Goal: Task Accomplishment & Management: Manage account settings

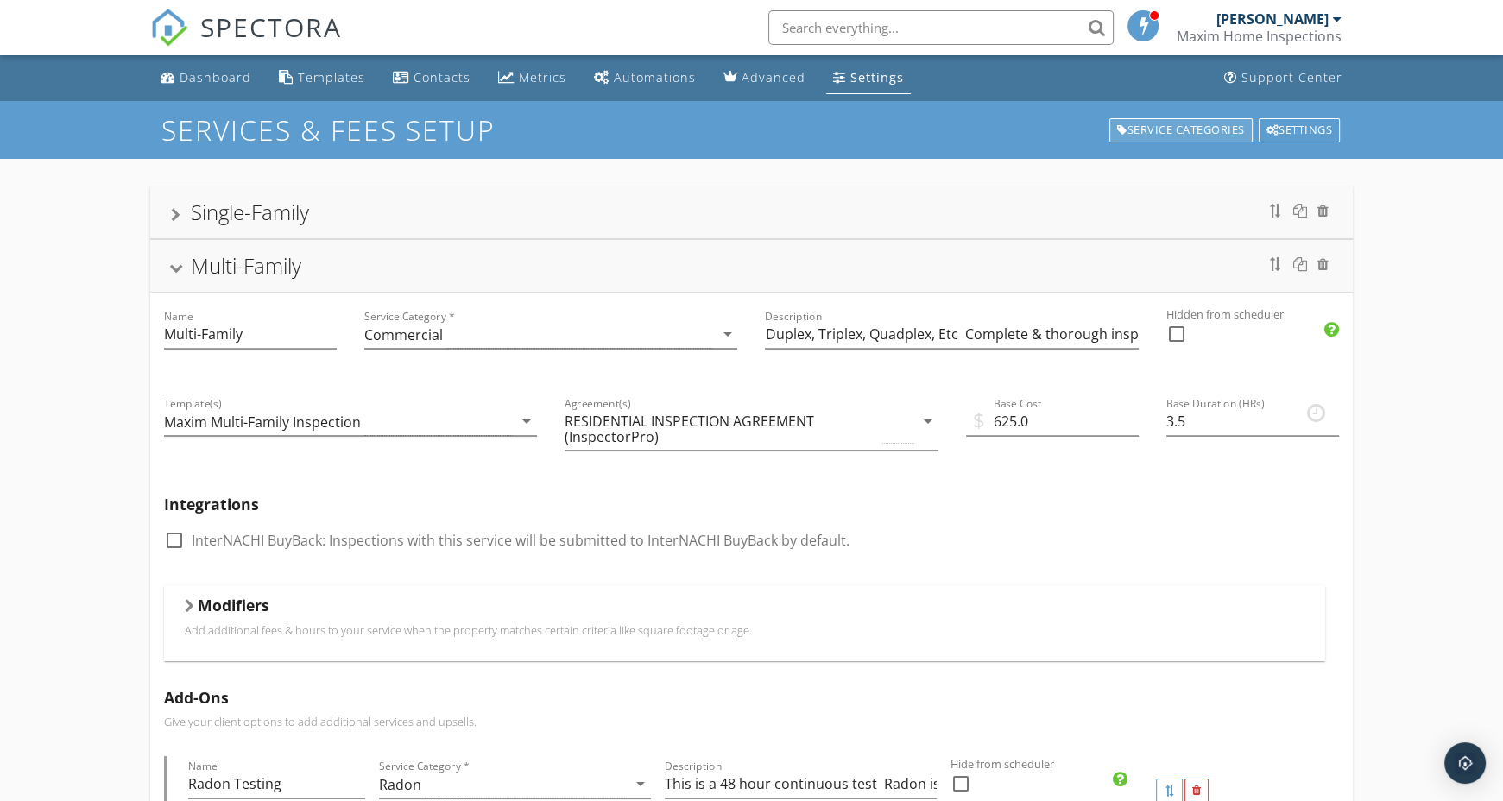
click at [1179, 123] on div "Service Categories" at bounding box center [1180, 130] width 143 height 24
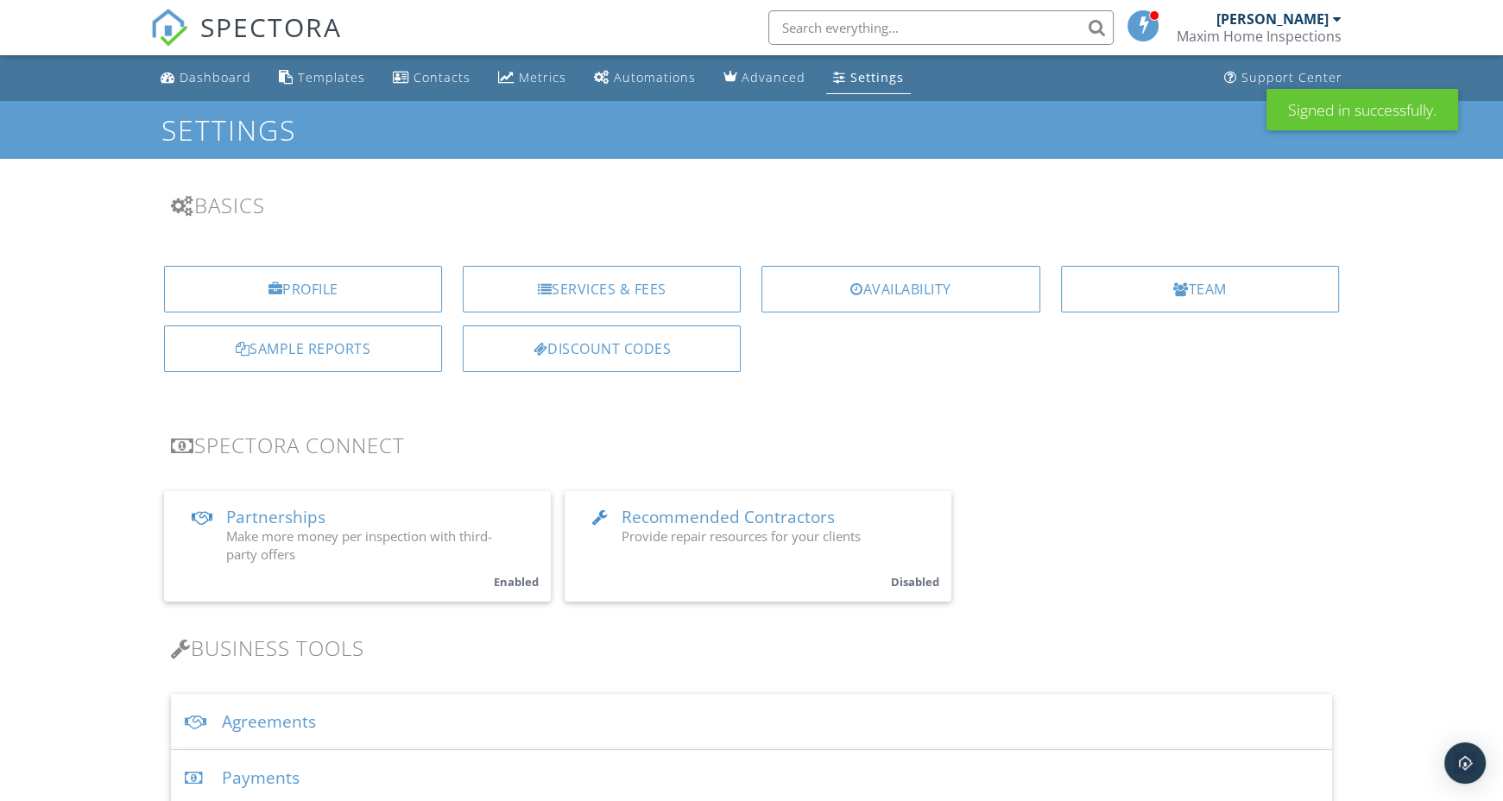
click at [1015, 364] on div "Profile Services & Fees Availability Team Sample Reports Discount Codes" at bounding box center [751, 325] width 1223 height 147
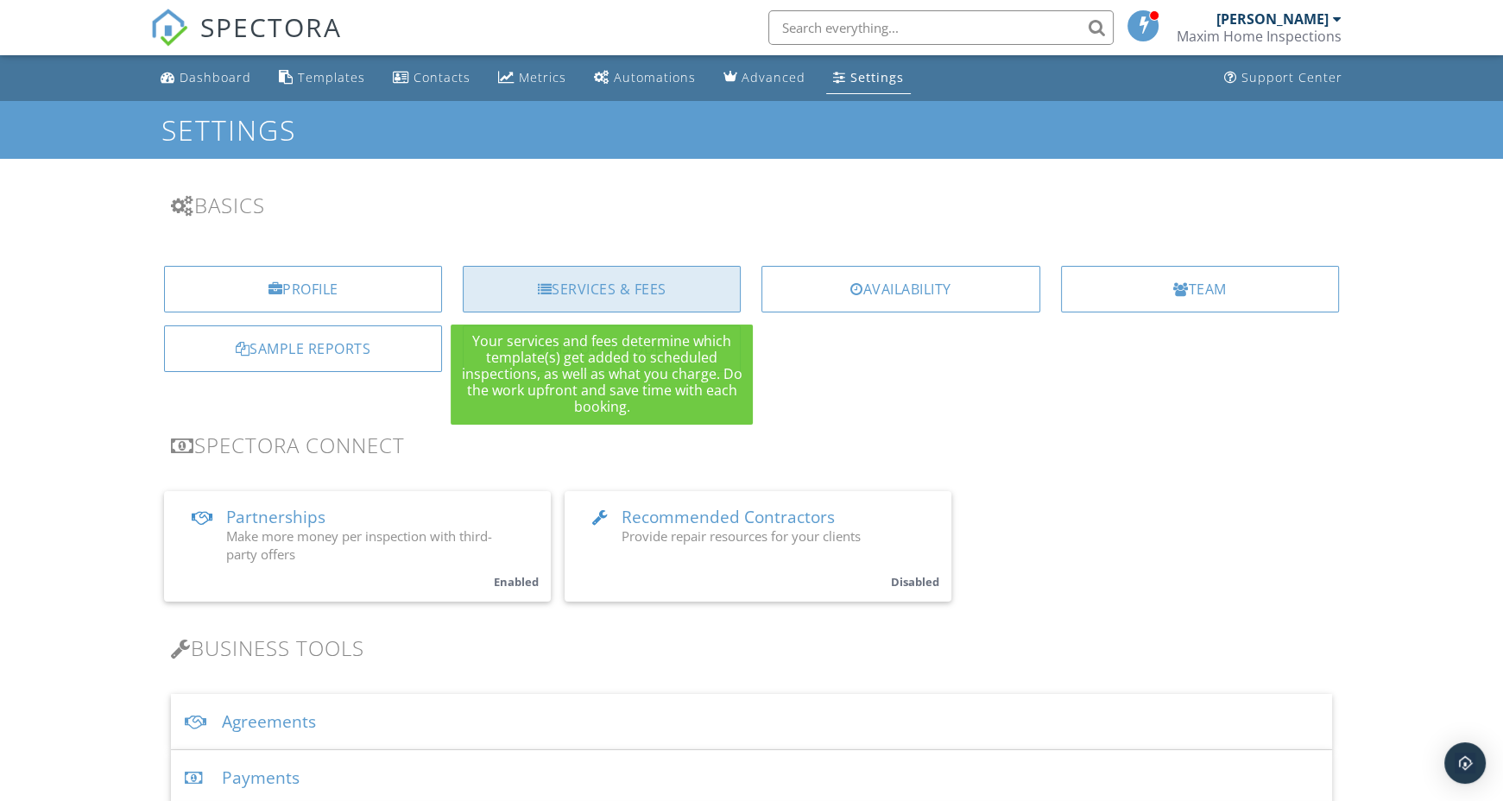
click at [704, 288] on div "Services & Fees" at bounding box center [602, 289] width 278 height 47
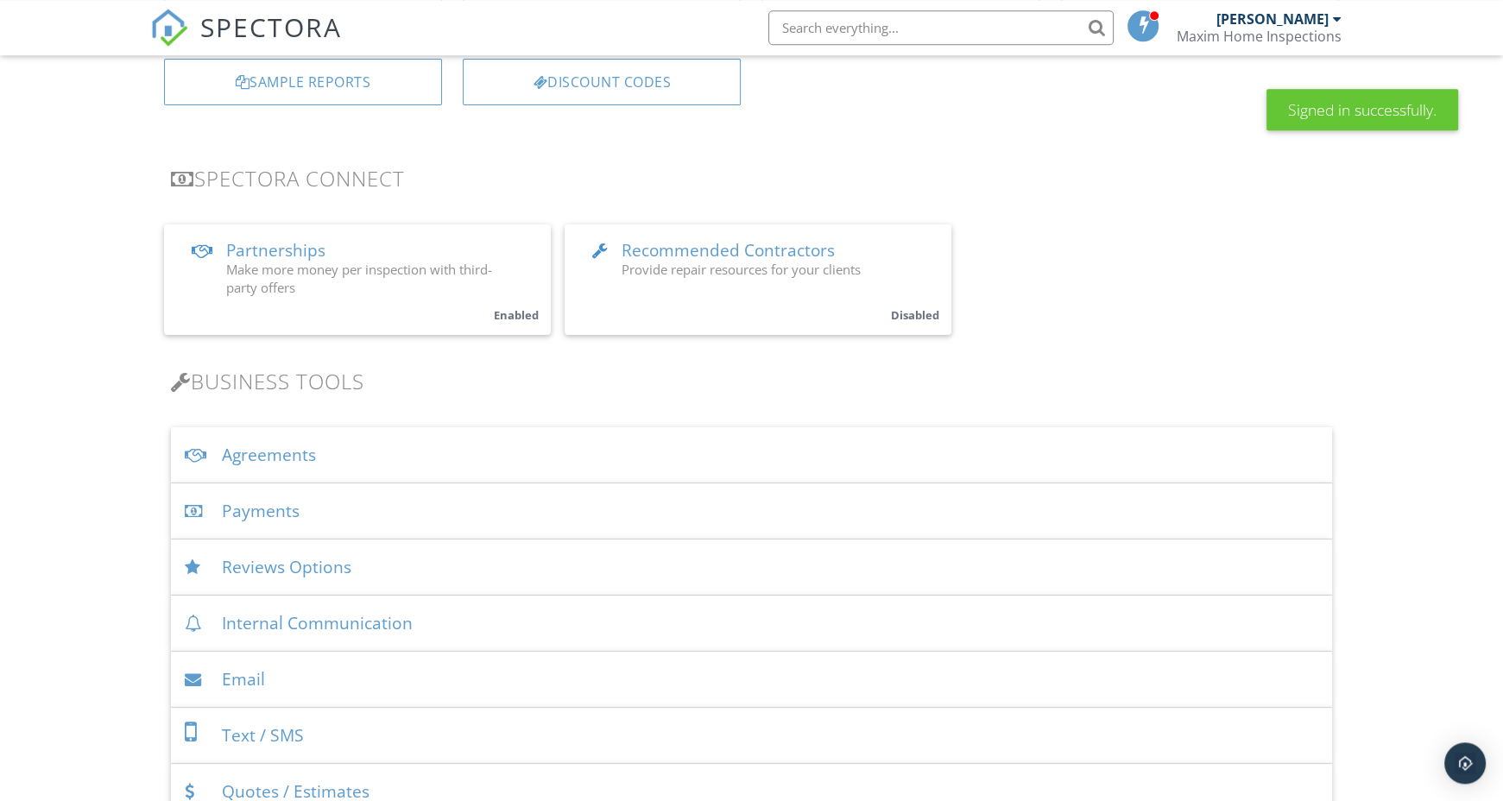
scroll to position [267, 0]
click at [716, 457] on div "Agreements" at bounding box center [751, 455] width 1161 height 56
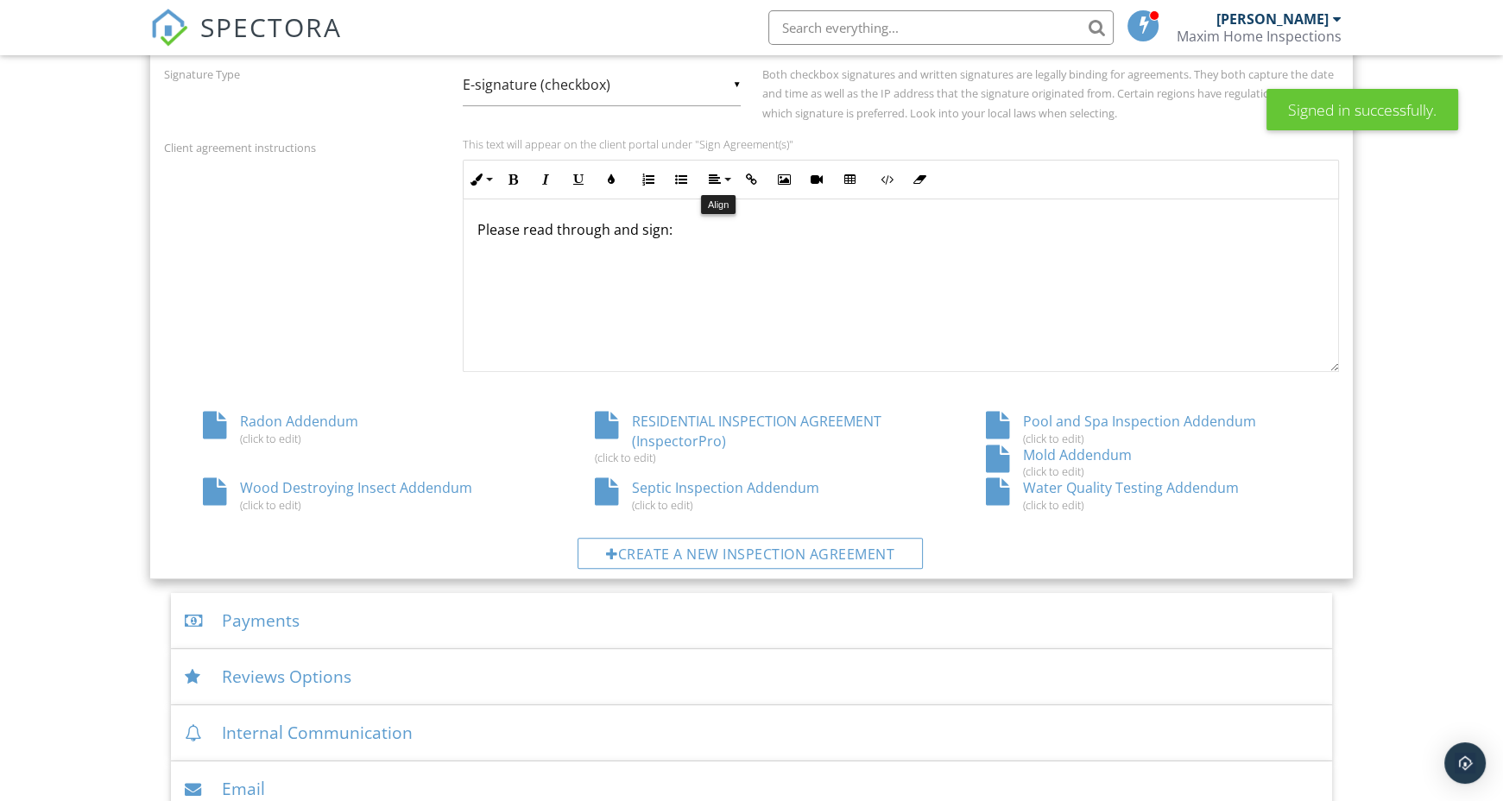
scroll to position [713, 0]
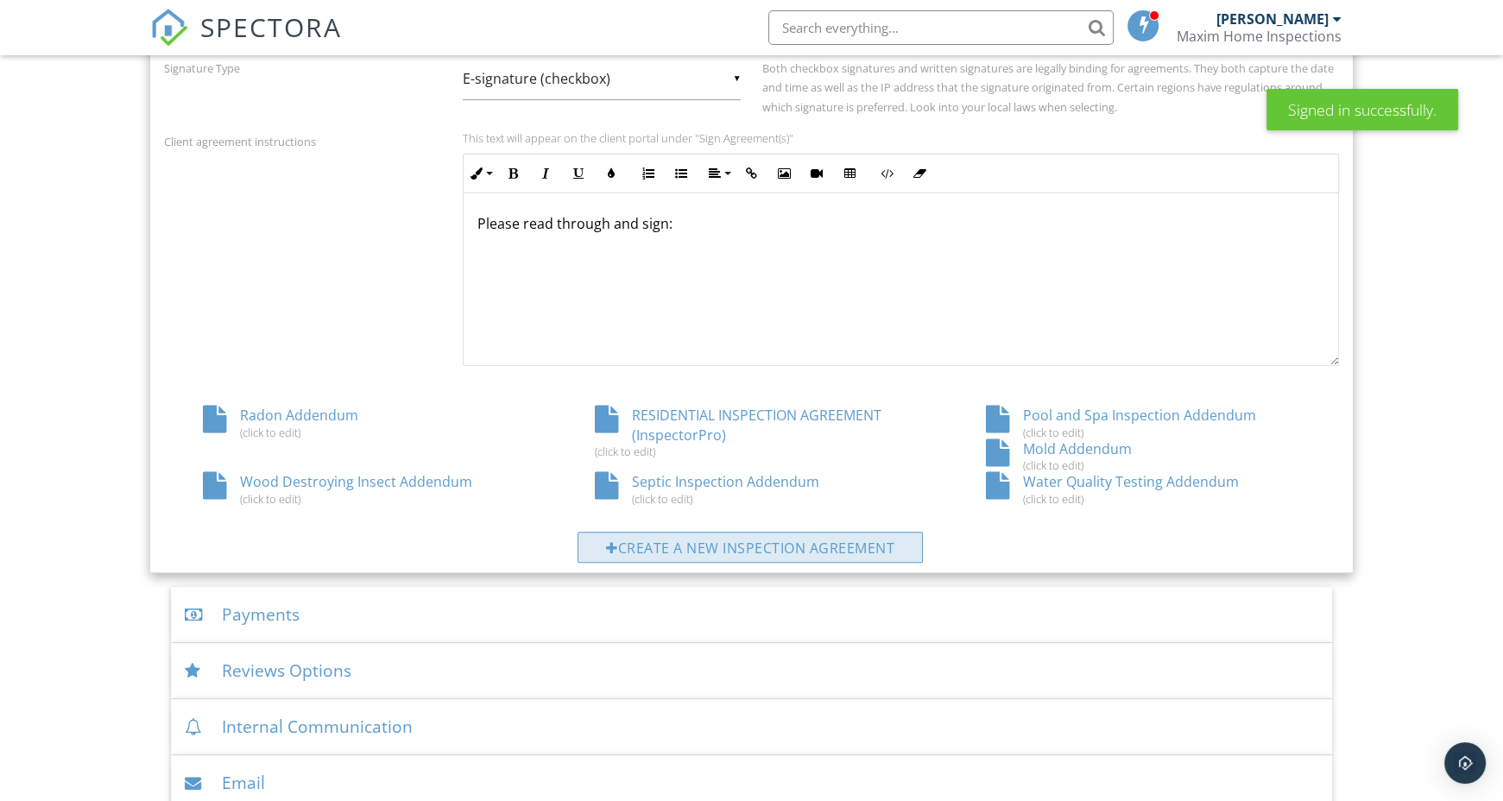
click at [715, 545] on div "Create a new inspection agreement" at bounding box center [749, 547] width 345 height 31
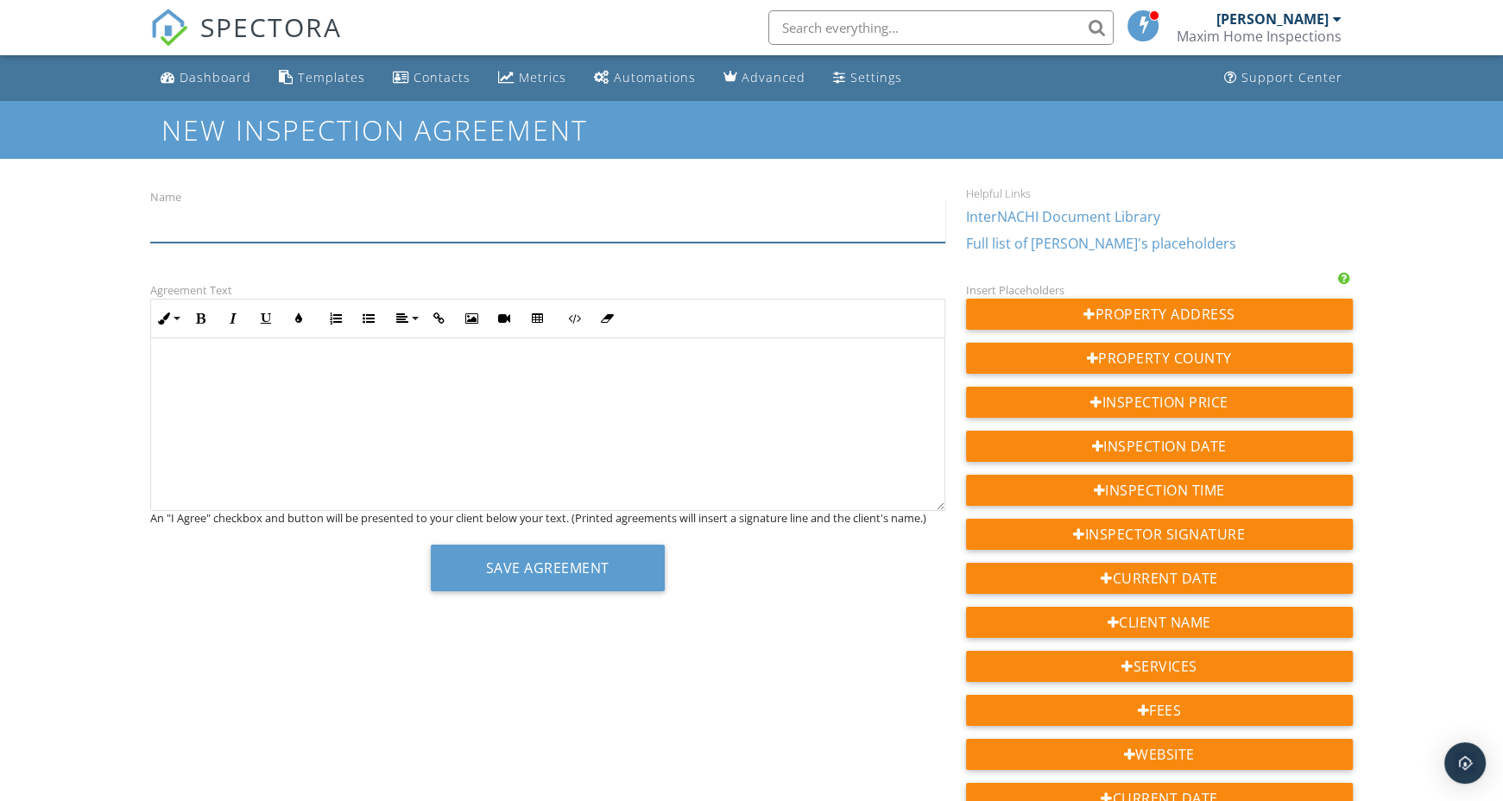
click at [459, 221] on input "Name" at bounding box center [547, 221] width 795 height 42
type input "Sewer Scope Addendum"
click at [463, 365] on p at bounding box center [548, 368] width 766 height 19
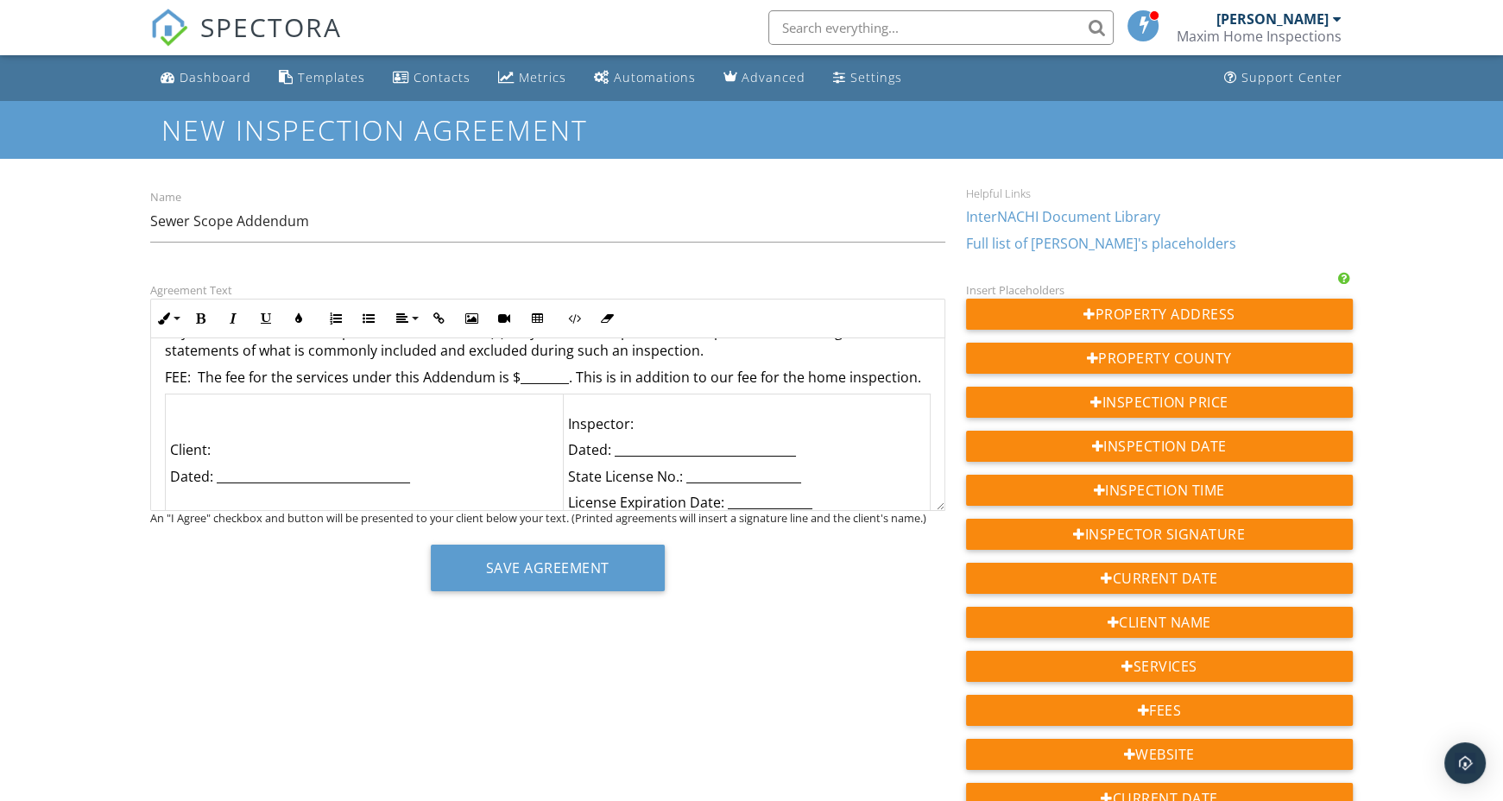
scroll to position [438, 0]
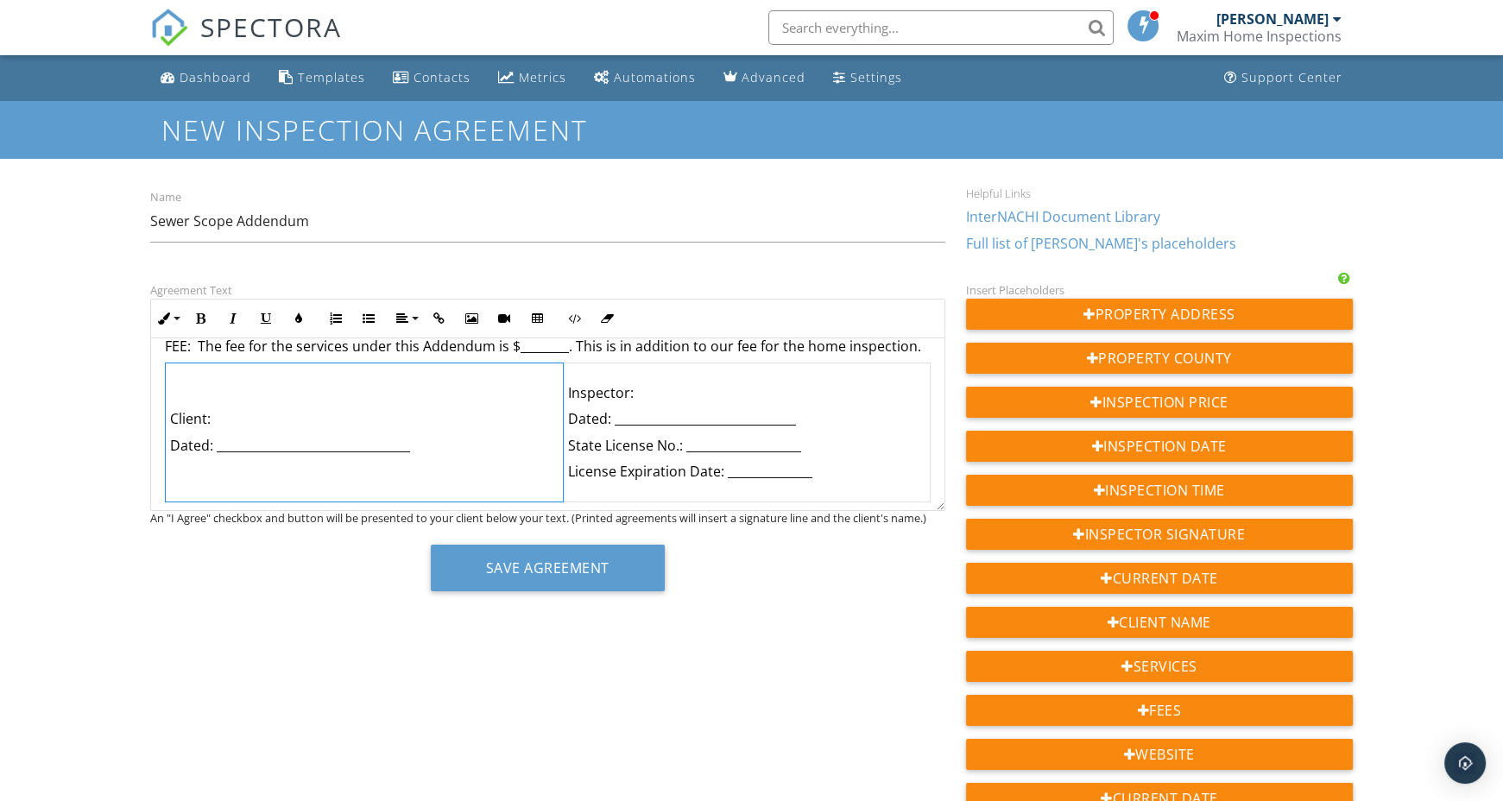
click at [222, 413] on p "Client:" at bounding box center [364, 418] width 388 height 19
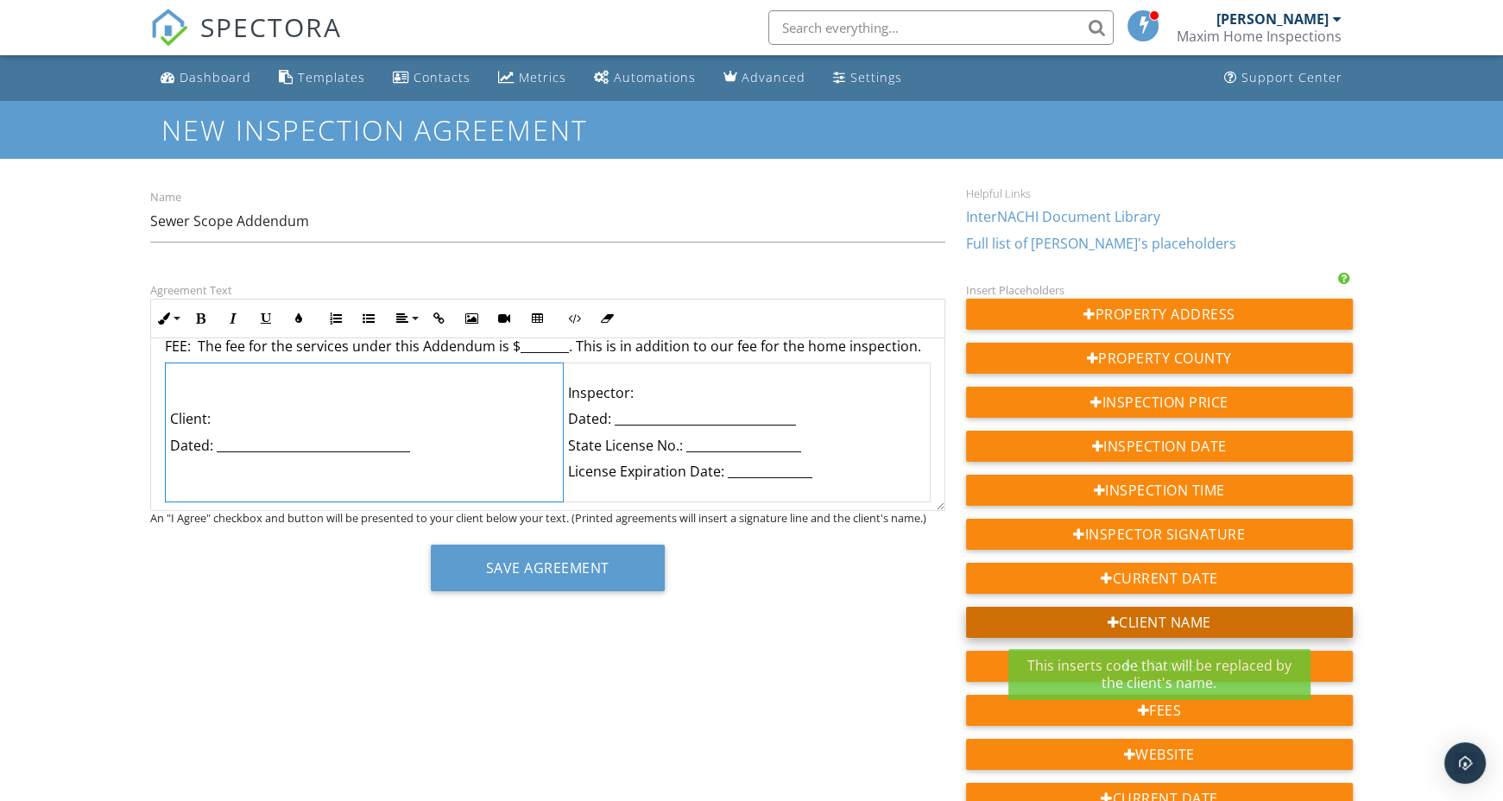
click at [1013, 623] on div "Client Name" at bounding box center [1159, 622] width 387 height 31
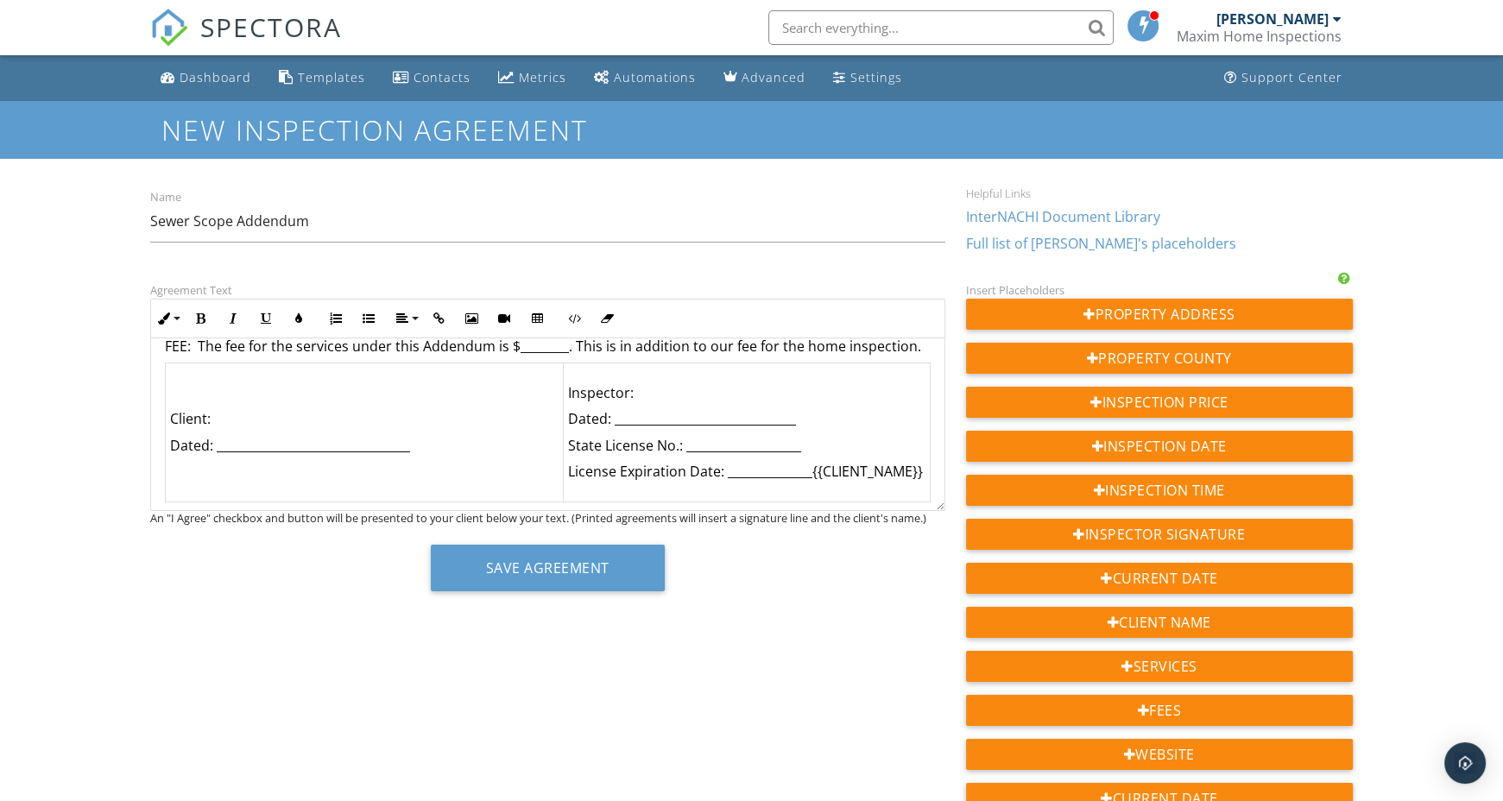
click at [810, 474] on p "License Expiration Date: ______________{{CLIENT_NAME}}" at bounding box center [746, 471] width 357 height 19
drag, startPoint x: 810, startPoint y: 475, endPoint x: 919, endPoint y: 482, distance: 109.8
click at [919, 481] on td "Inspector: Dated: ______________________________ State License No.: ___________…" at bounding box center [746, 431] width 367 height 139
click at [925, 475] on p "License Expiration Date: ______________{{CLIENT_NAME}}" at bounding box center [746, 471] width 357 height 19
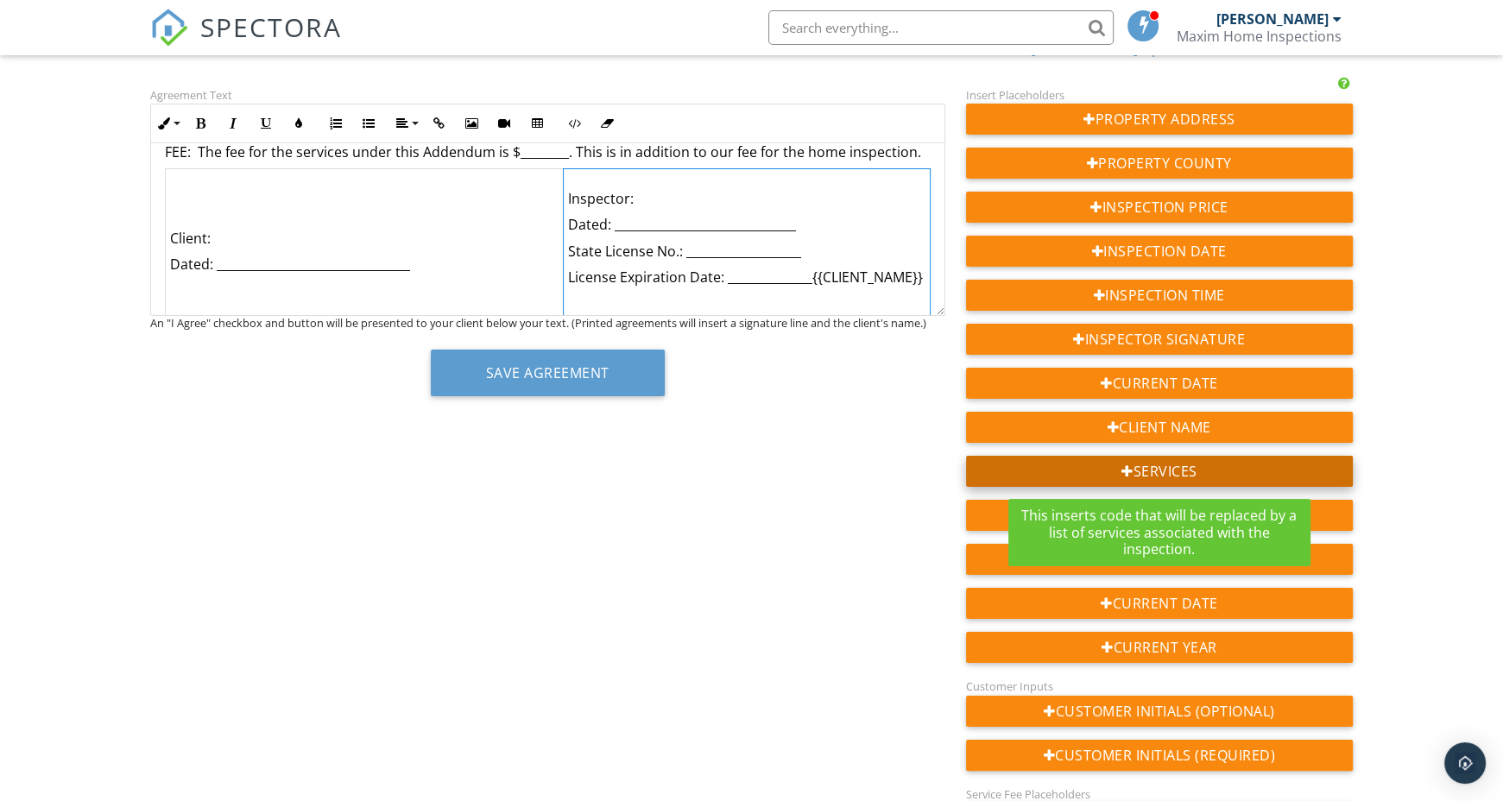
scroll to position [239, 0]
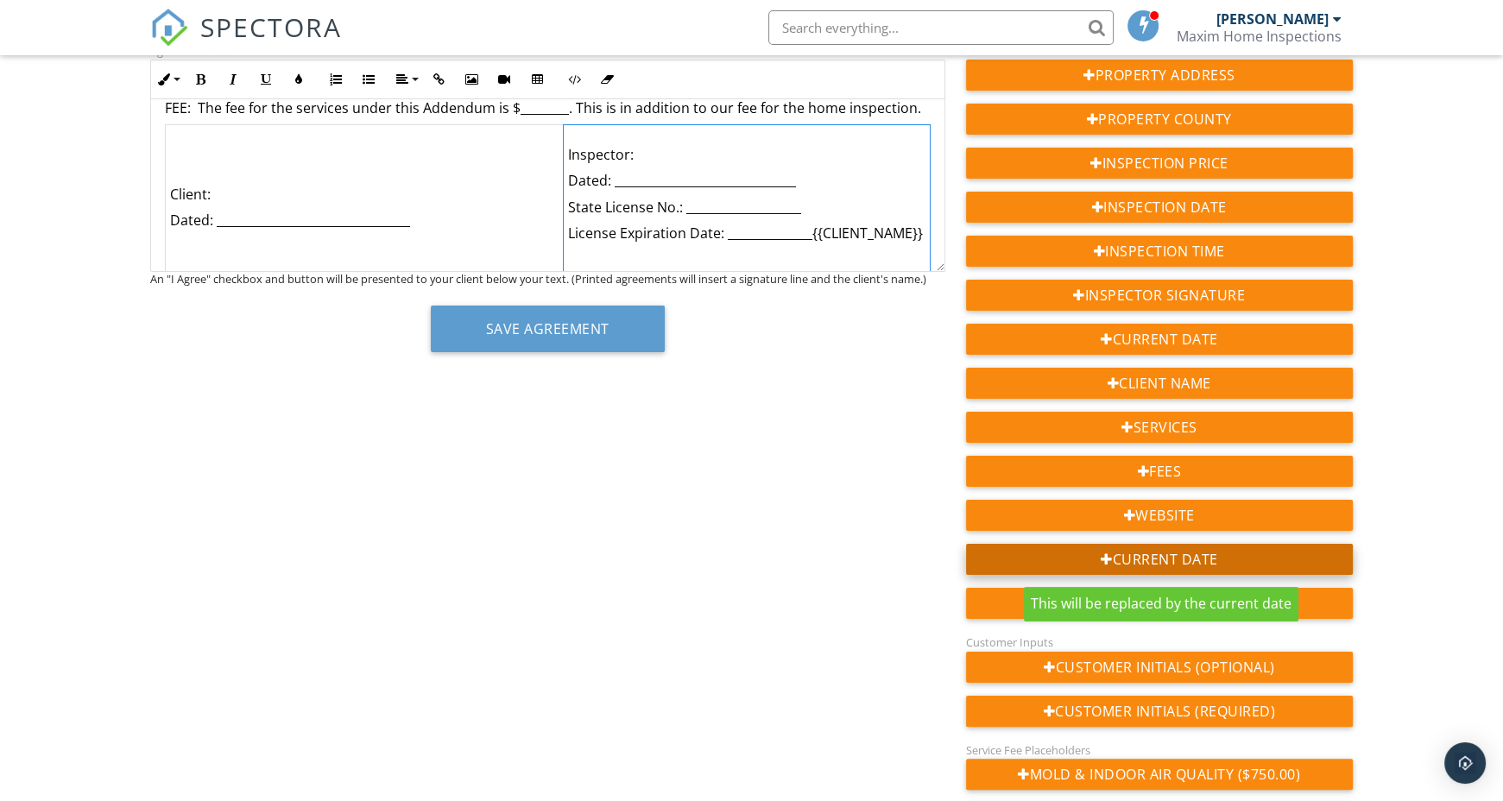
click at [1119, 564] on div "C urrent Date" at bounding box center [1159, 559] width 387 height 31
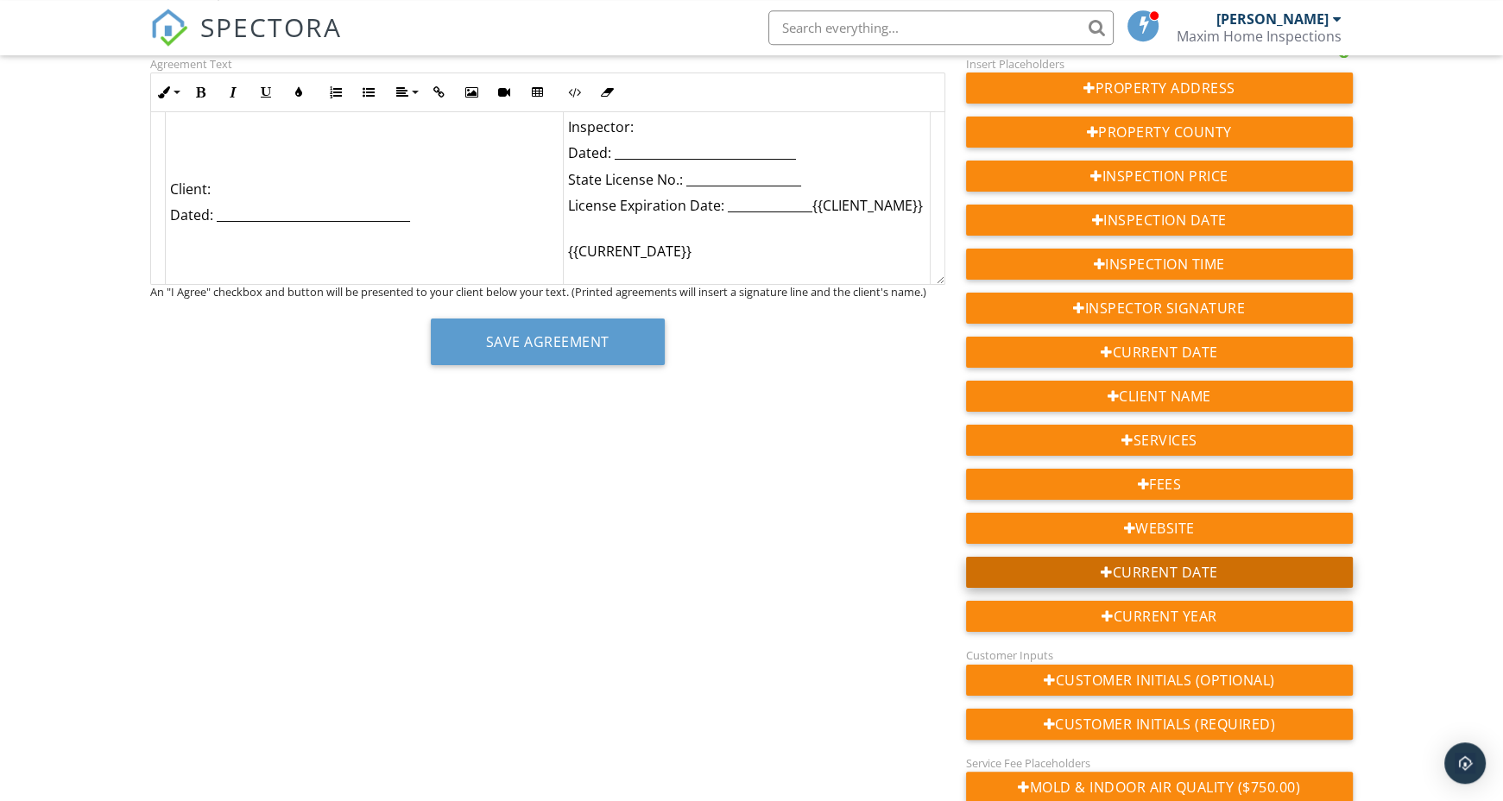
scroll to position [230, 0]
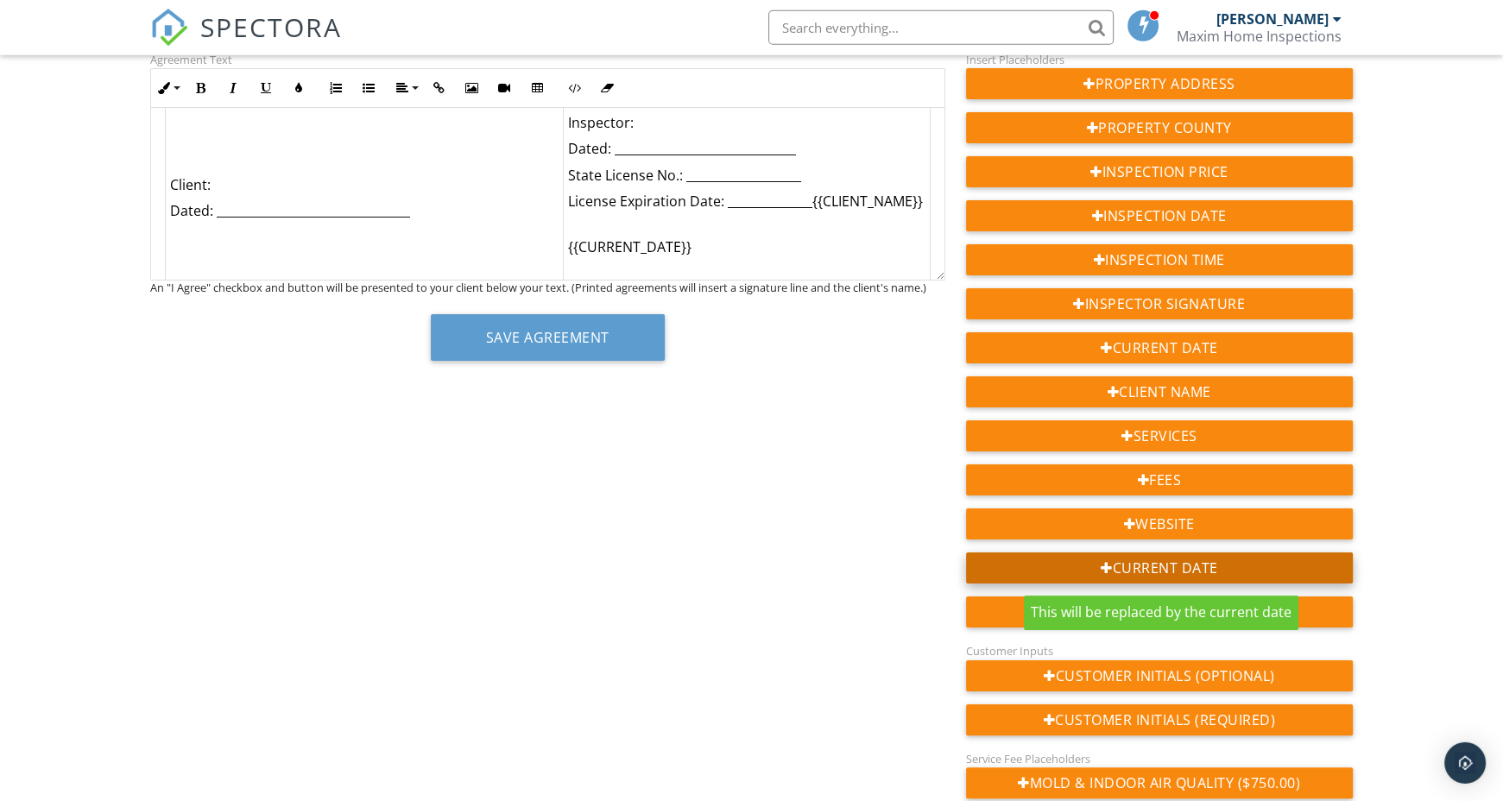
click at [1121, 575] on div "C urrent Date" at bounding box center [1159, 567] width 387 height 31
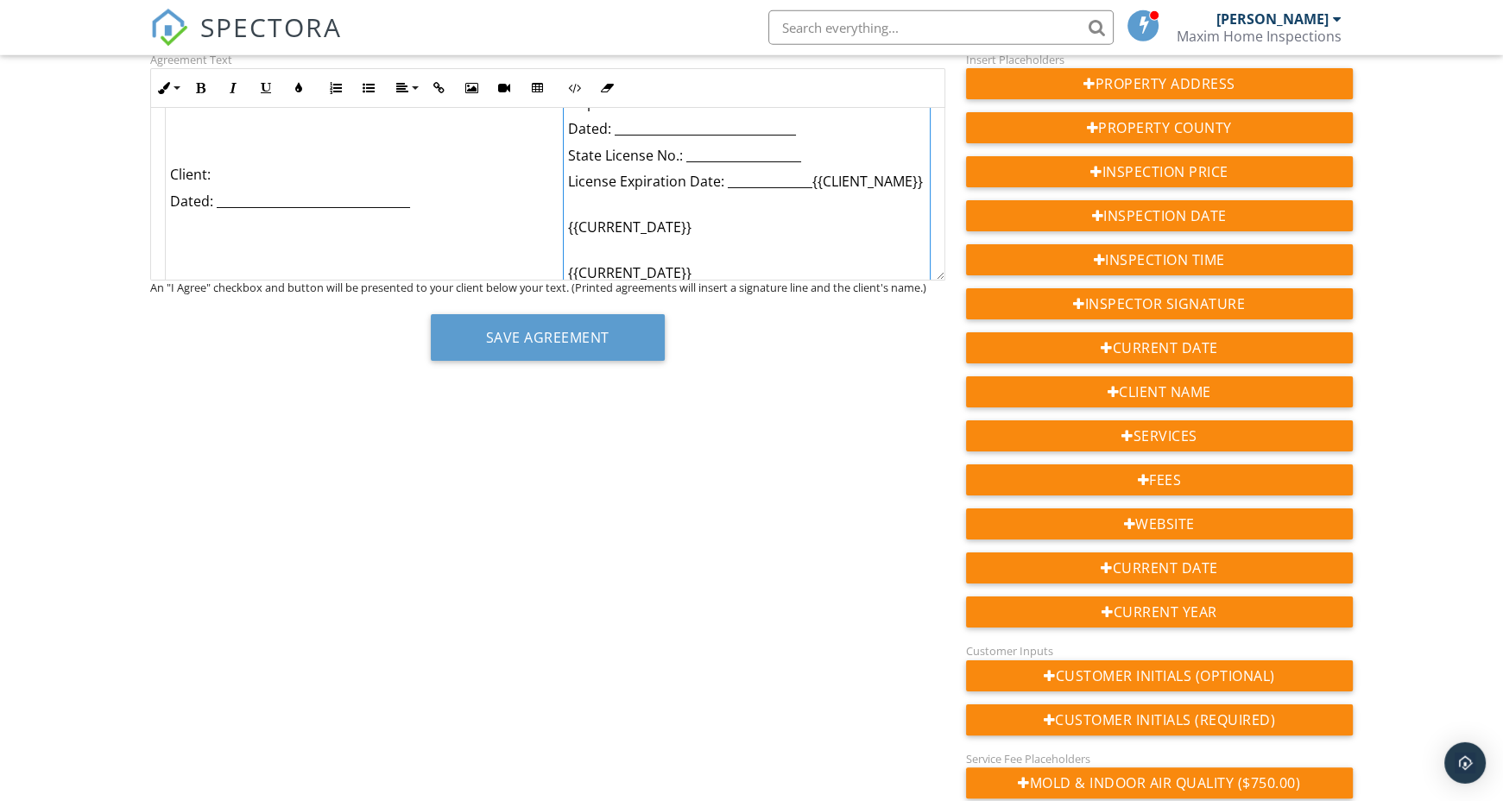
click at [679, 133] on p "Dated: ______________________________" at bounding box center [746, 128] width 357 height 19
drag, startPoint x: 699, startPoint y: 263, endPoint x: 567, endPoint y: 269, distance: 132.2
click at [568, 269] on p "{{CURRENT_DATE}}" at bounding box center [746, 262] width 357 height 39
click at [570, 271] on p "{{CURRENT_DATE}}" at bounding box center [746, 262] width 357 height 39
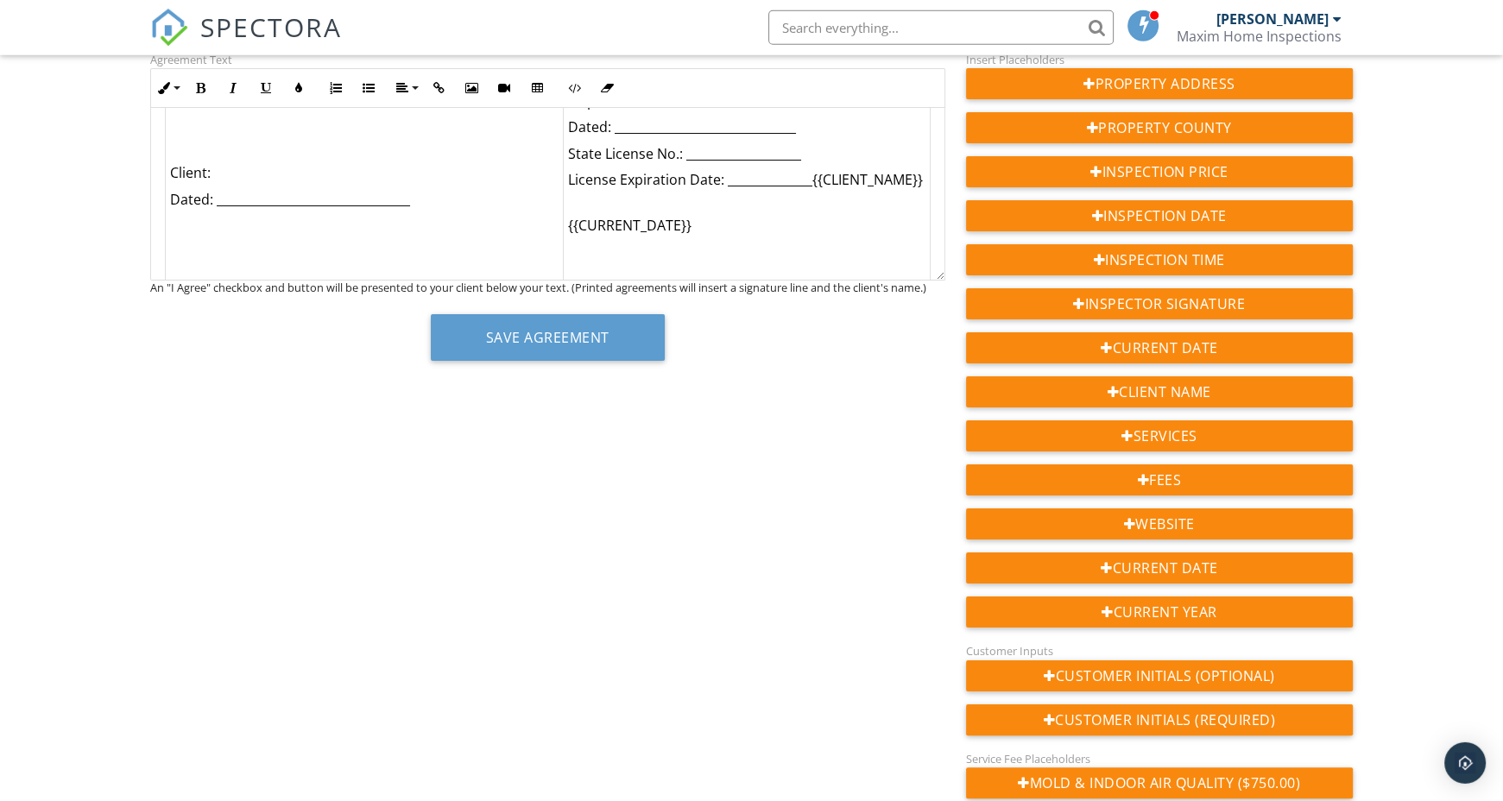
click at [709, 132] on p "Dated: ______________________________" at bounding box center [746, 126] width 357 height 19
click at [720, 154] on p "State License No.: ___________________" at bounding box center [746, 153] width 357 height 19
click at [751, 175] on p "License Expiration Date: ______________{{CLIENT_NAME}}" at bounding box center [746, 179] width 357 height 19
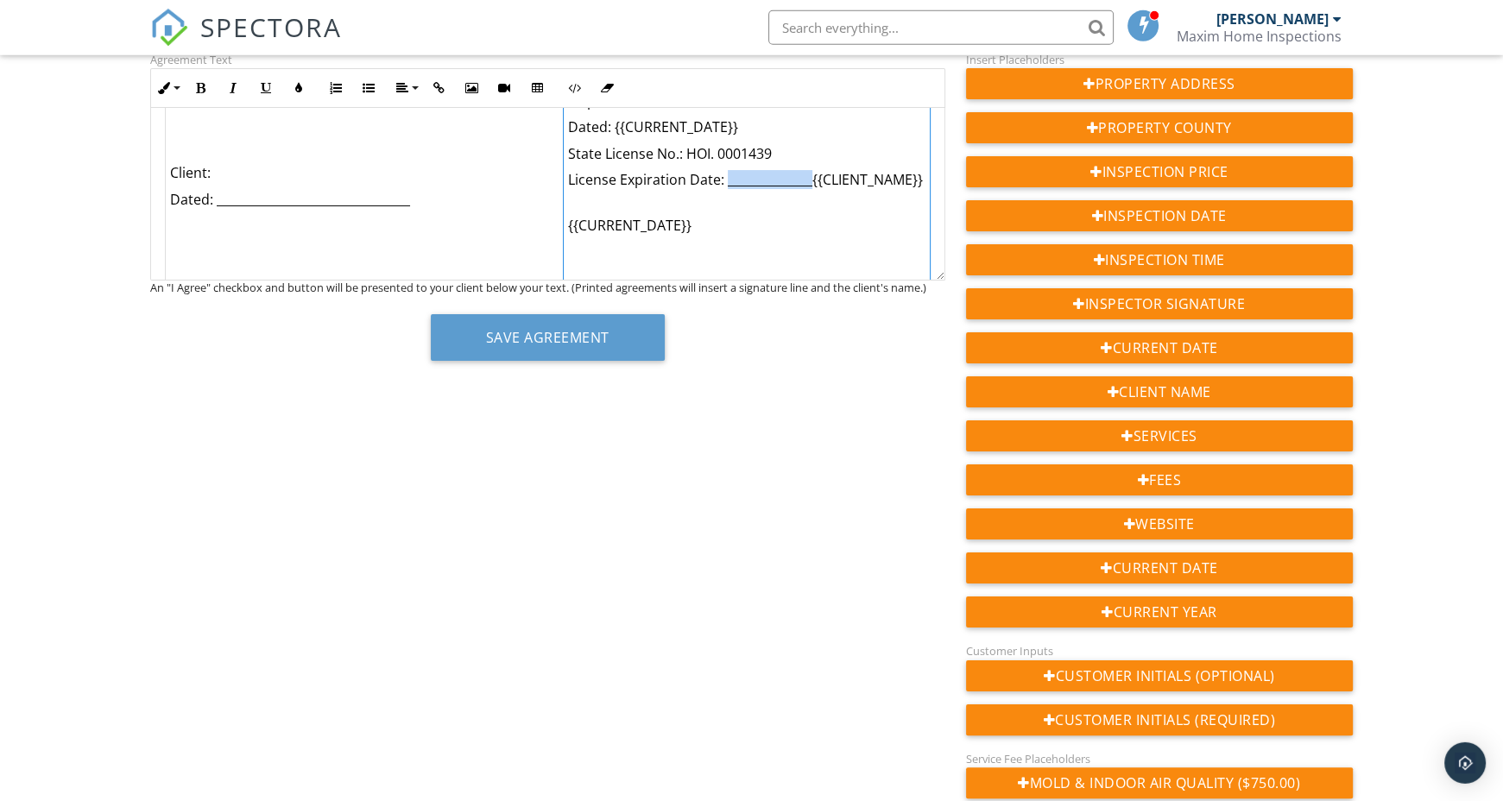
click at [751, 175] on p "License Expiration Date: ______________{{CLIENT_NAME}}" at bounding box center [746, 179] width 357 height 19
click at [300, 173] on p "Client:" at bounding box center [364, 172] width 388 height 19
click at [699, 235] on td "Inspector: Dated: {{CURRENT_DATE}} State License No.: HOI. 0001439 License Expi…" at bounding box center [746, 186] width 367 height 230
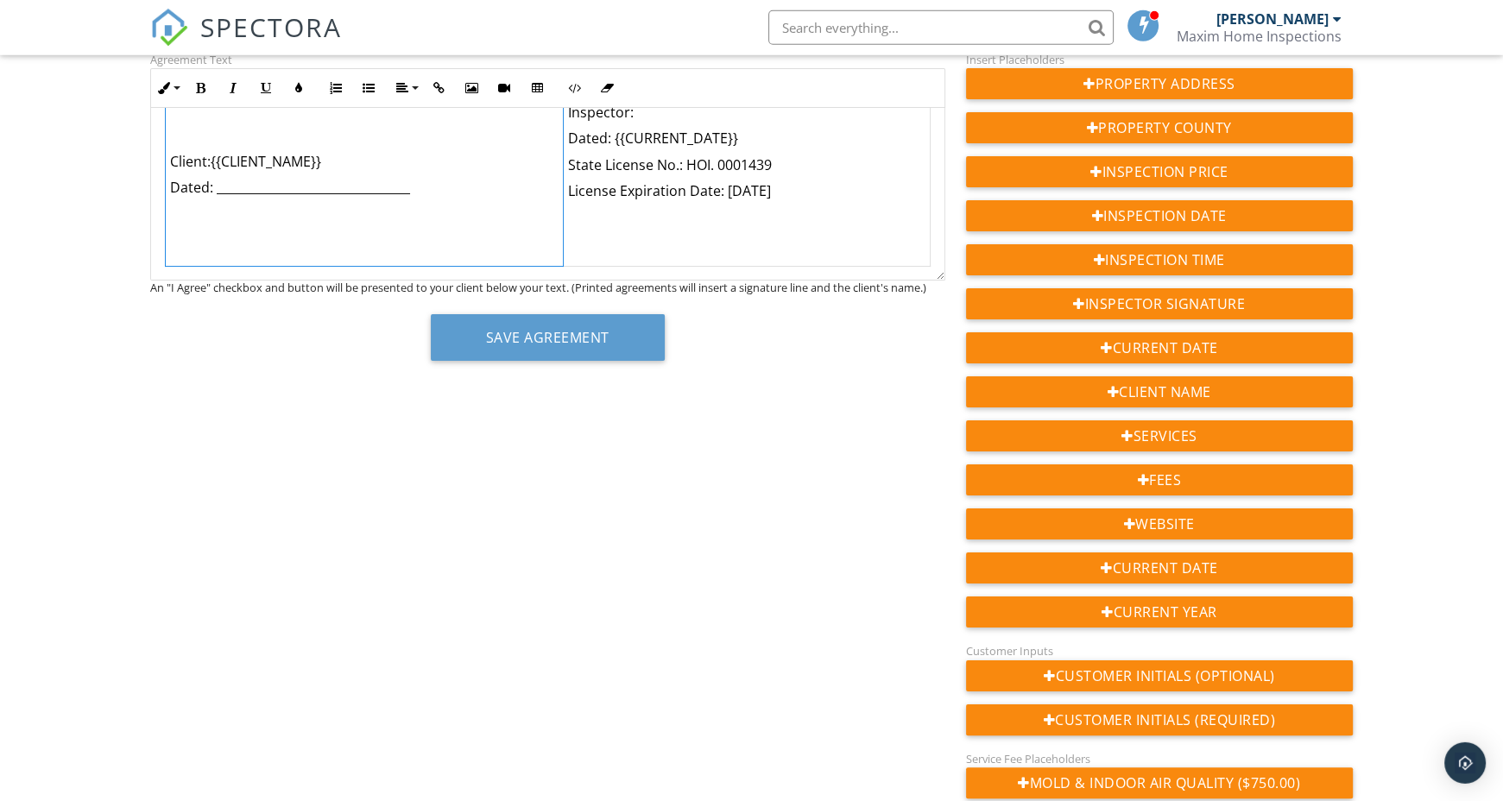
click at [434, 190] on p "Dated: ________________________________" at bounding box center [364, 187] width 388 height 19
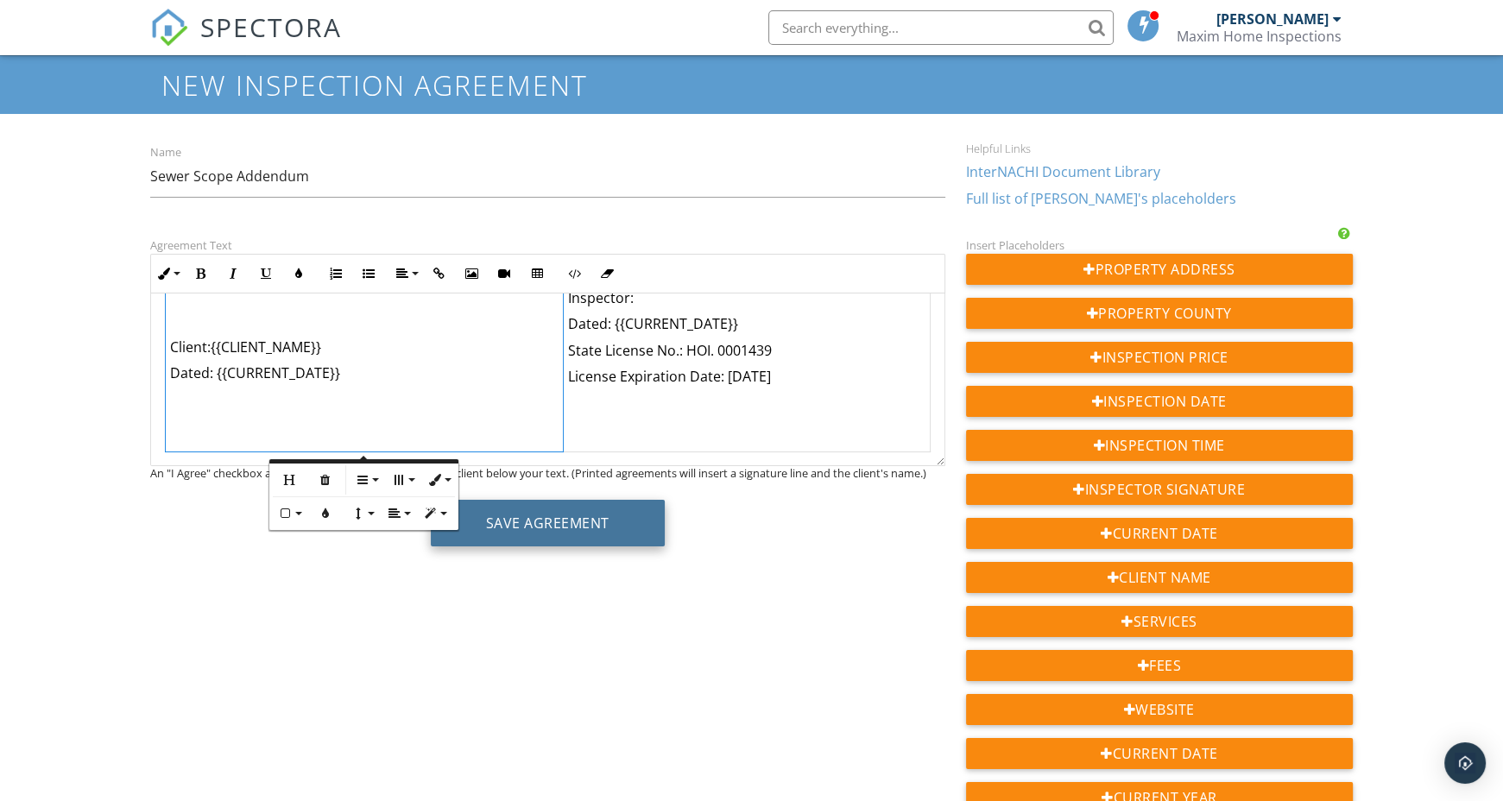
scroll to position [44, 0]
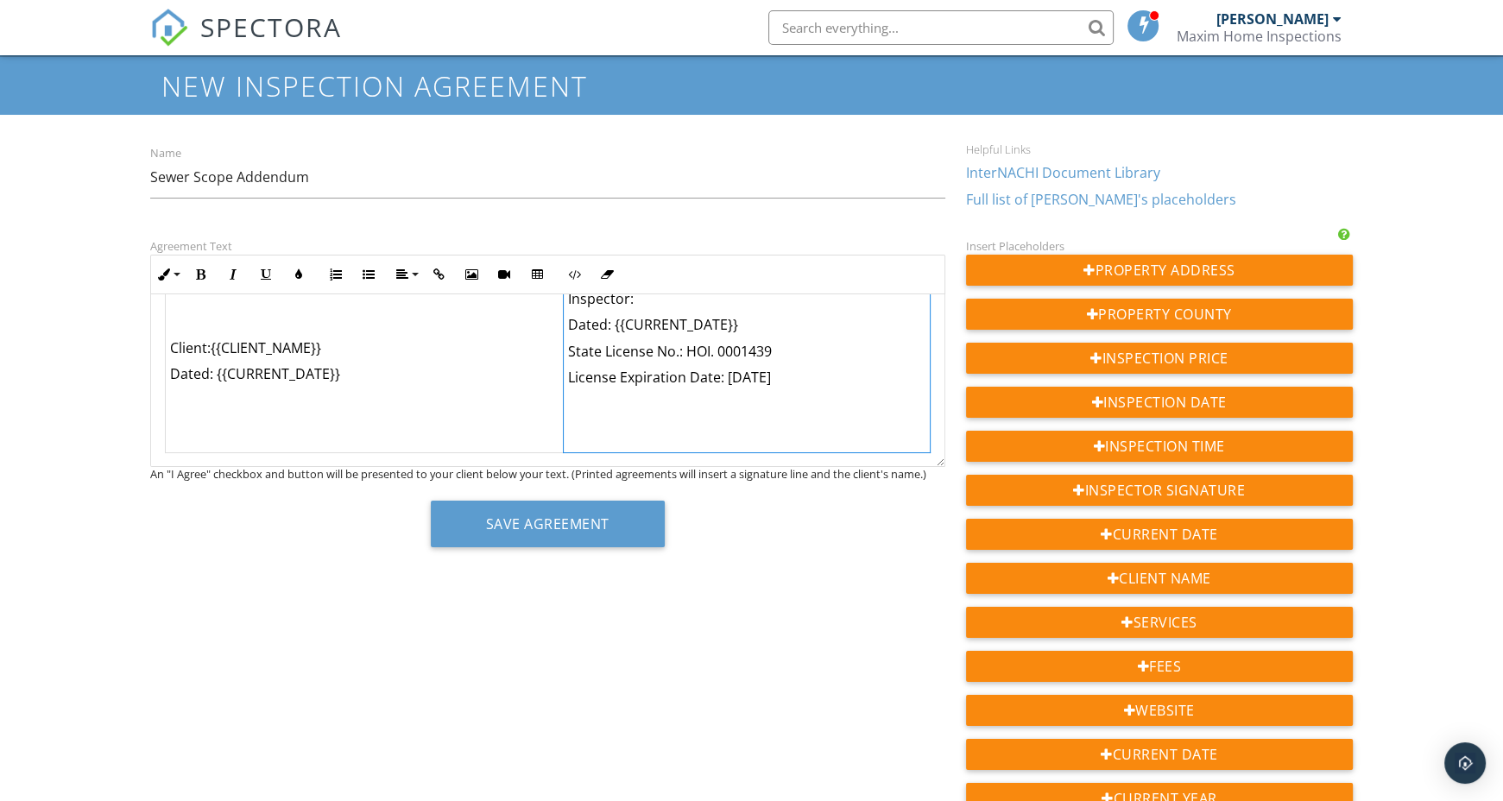
click at [635, 306] on p "Inspector:" at bounding box center [746, 298] width 357 height 19
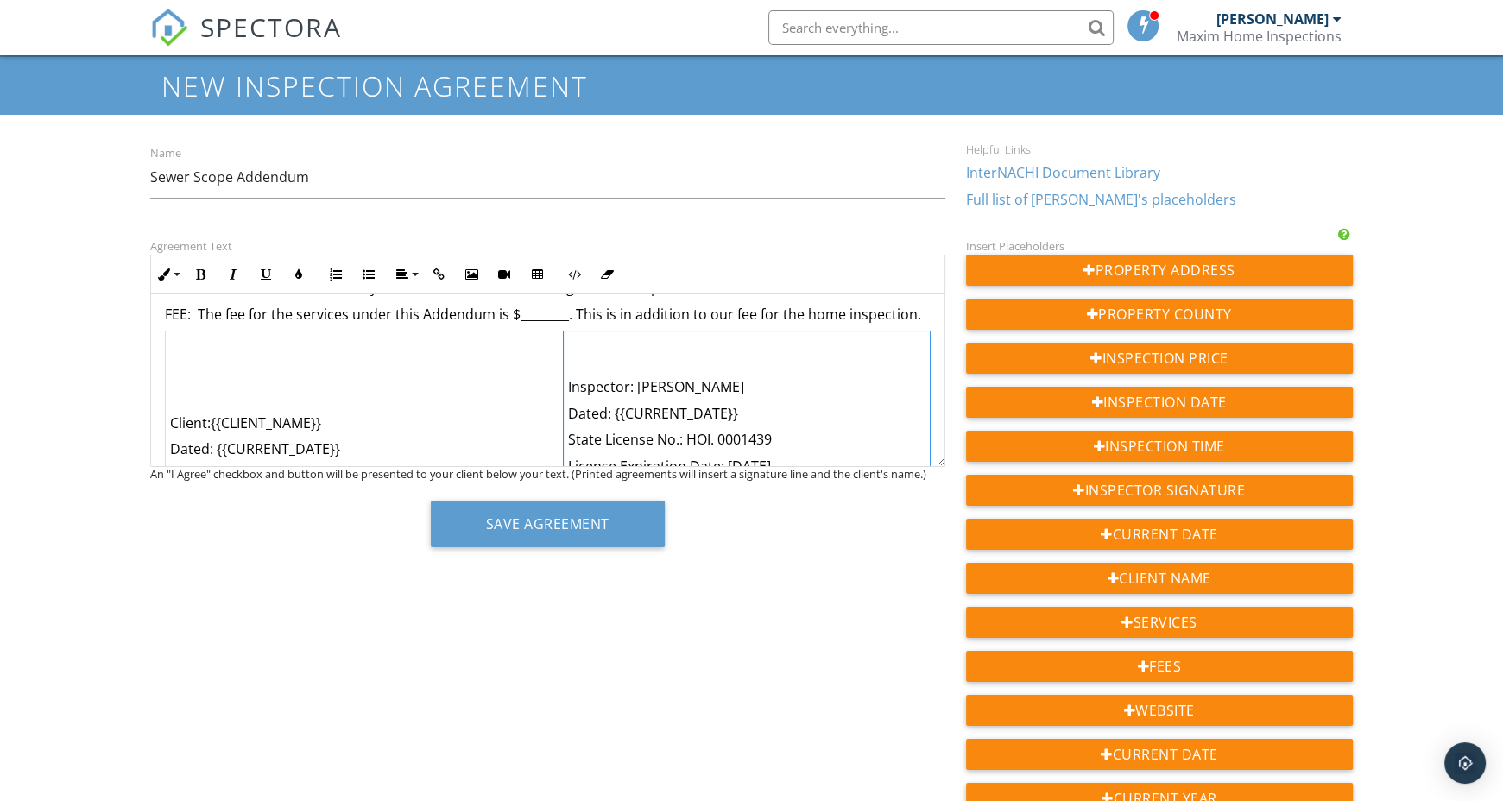
scroll to position [425, 0]
click at [720, 442] on p "State License No.: HOI. 0001439" at bounding box center [746, 441] width 357 height 19
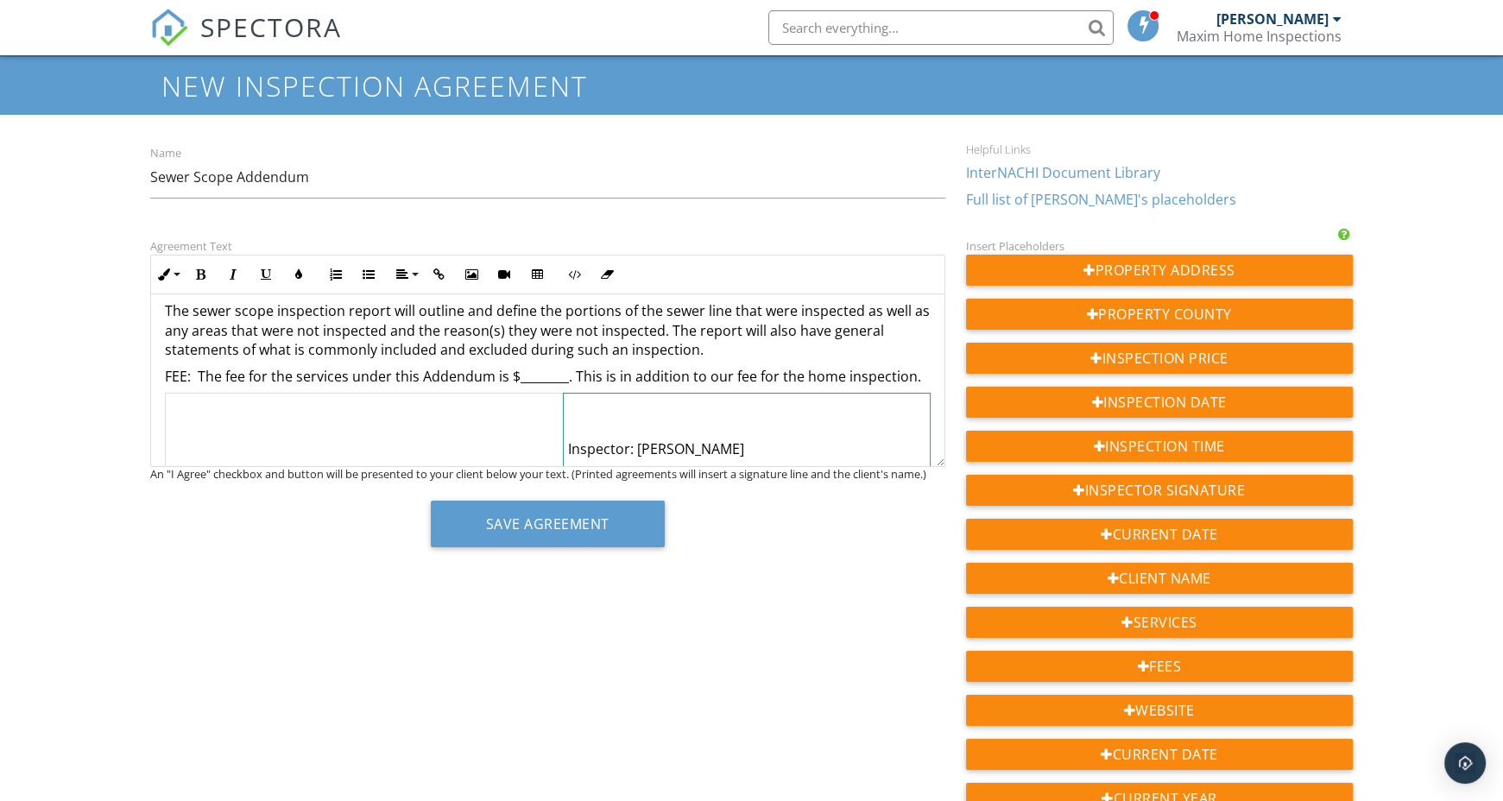
click at [534, 373] on p "FEE: The fee for the services under this Addendum is $________. This is in addi…" at bounding box center [548, 376] width 766 height 19
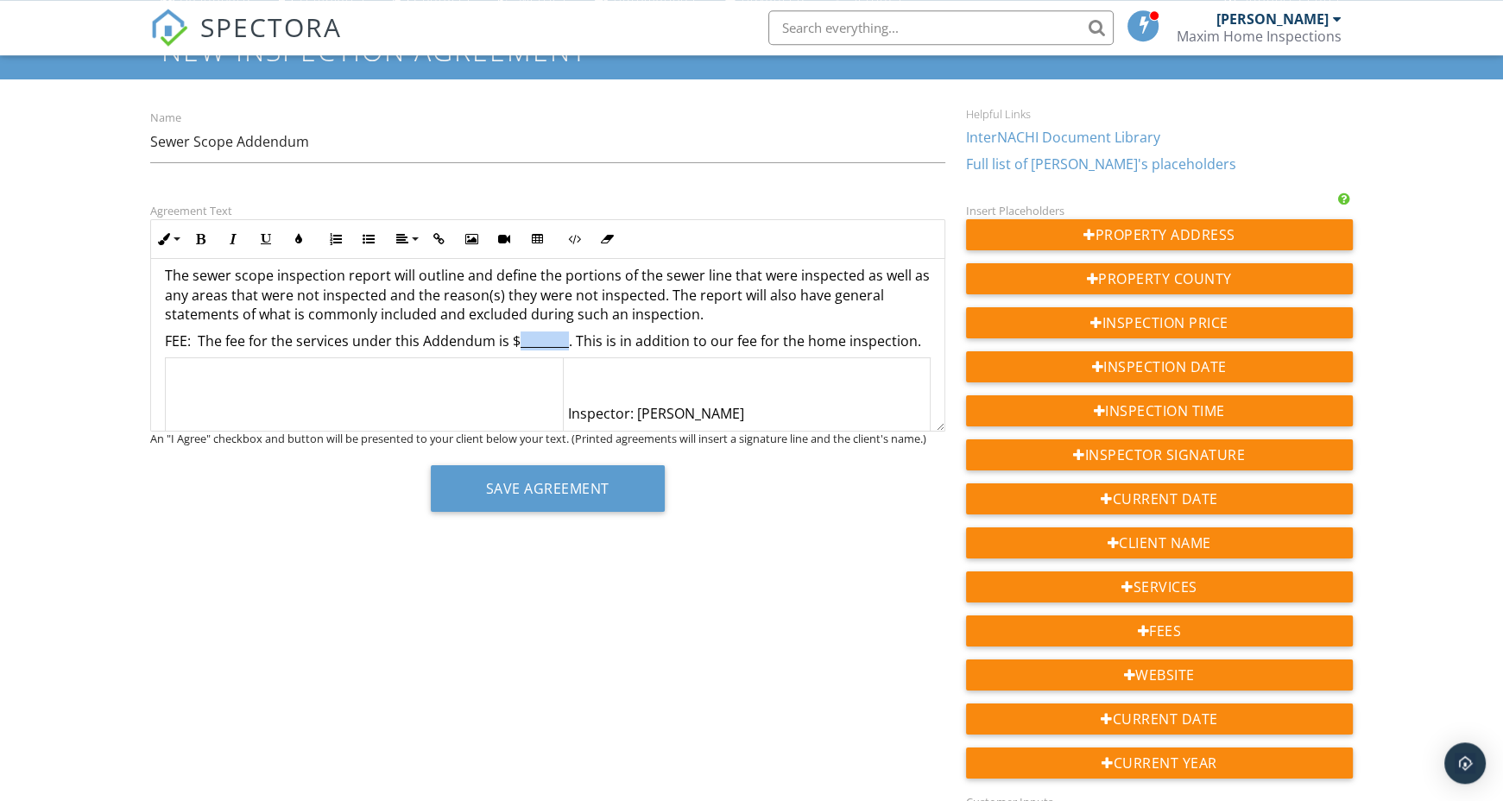
scroll to position [83, 0]
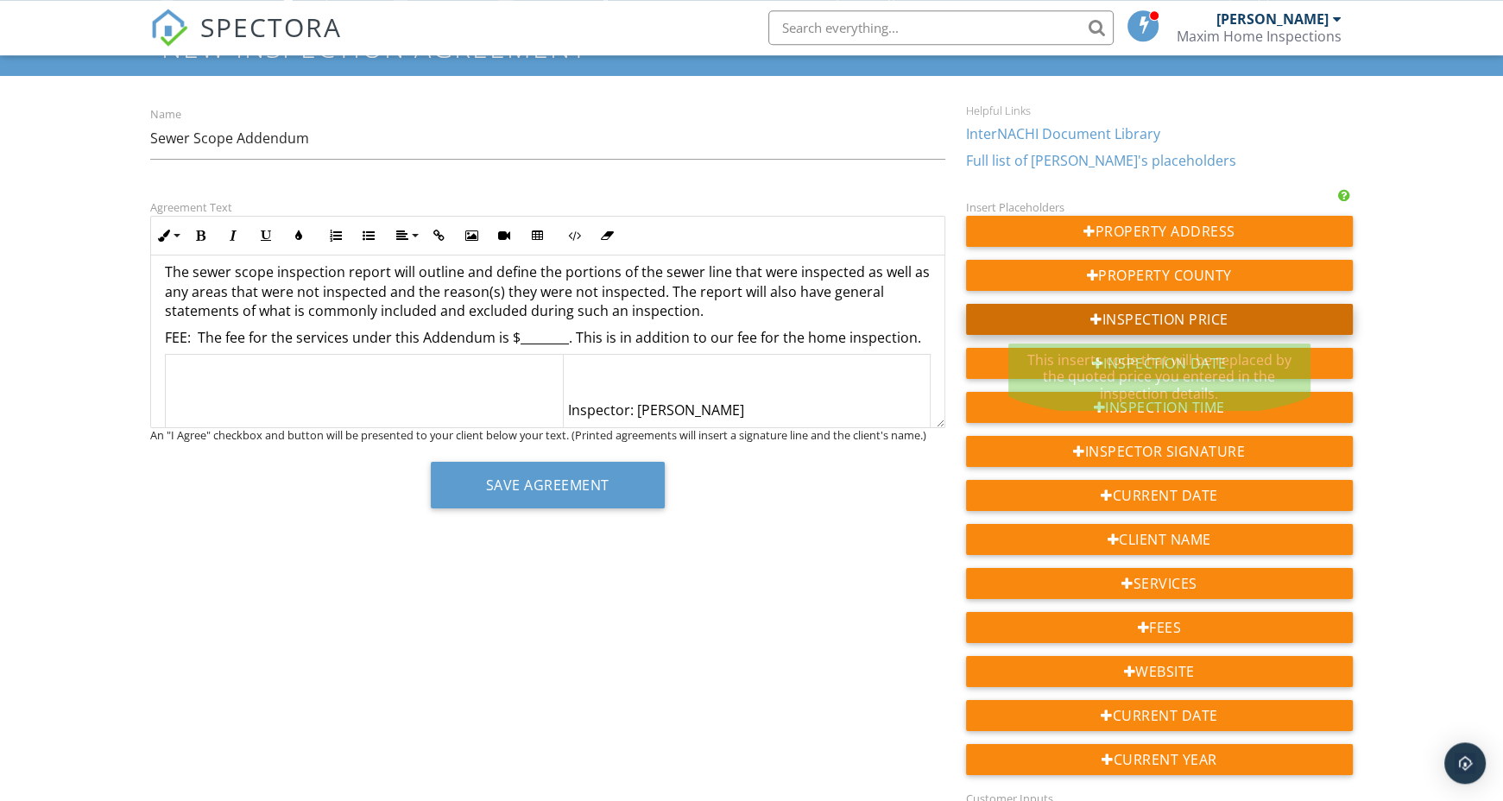
click at [1167, 316] on div "Inspecti on Price" at bounding box center [1159, 319] width 387 height 31
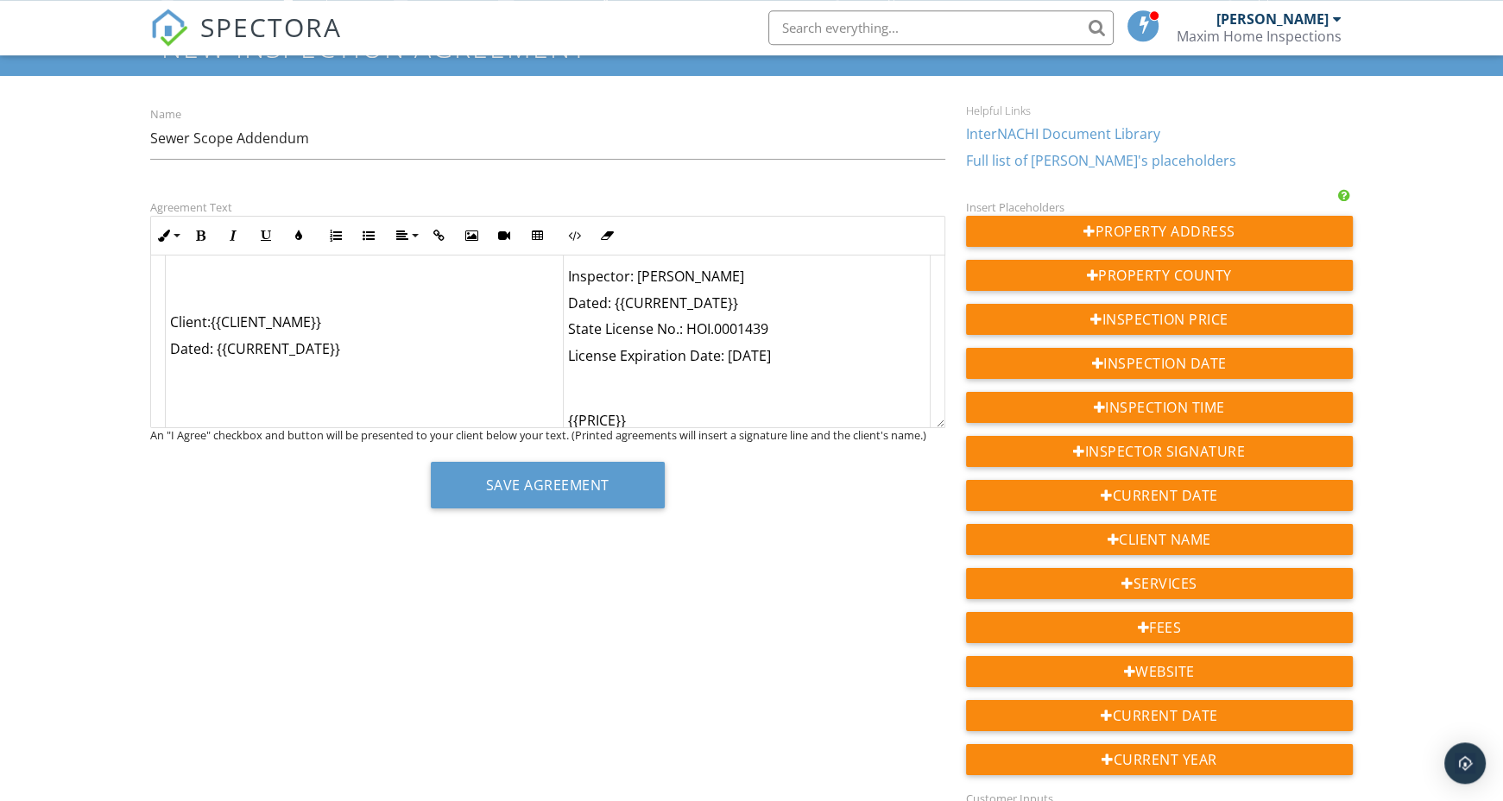
drag, startPoint x: 659, startPoint y: 425, endPoint x: 580, endPoint y: 417, distance: 79.0
click at [580, 417] on div "SEWER SCOPE INSPECTION ADDENDUM This Addendum is an attachment to the Residenti…" at bounding box center [547, 341] width 795 height 173
click at [580, 417] on p "{{PRICE}} ​" at bounding box center [746, 401] width 357 height 58
drag, startPoint x: 634, startPoint y: 418, endPoint x: 566, endPoint y: 417, distance: 68.2
click at [566, 417] on td "Inspector: Justin Birtwel Dated: {{CURRENT_DATE}} State License No.: HOI.000143…" at bounding box center [746, 335] width 367 height 230
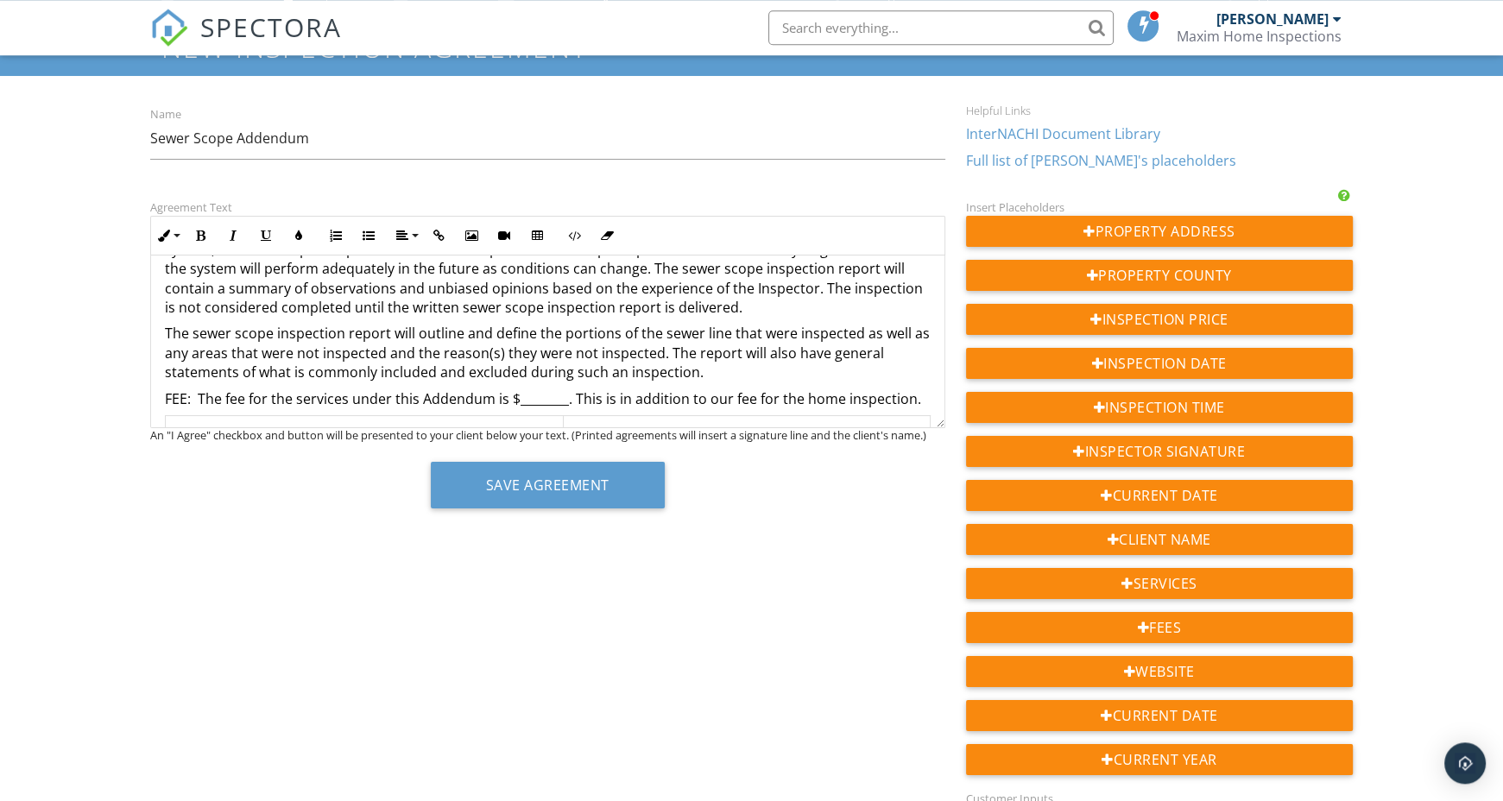
scroll to position [298, 0]
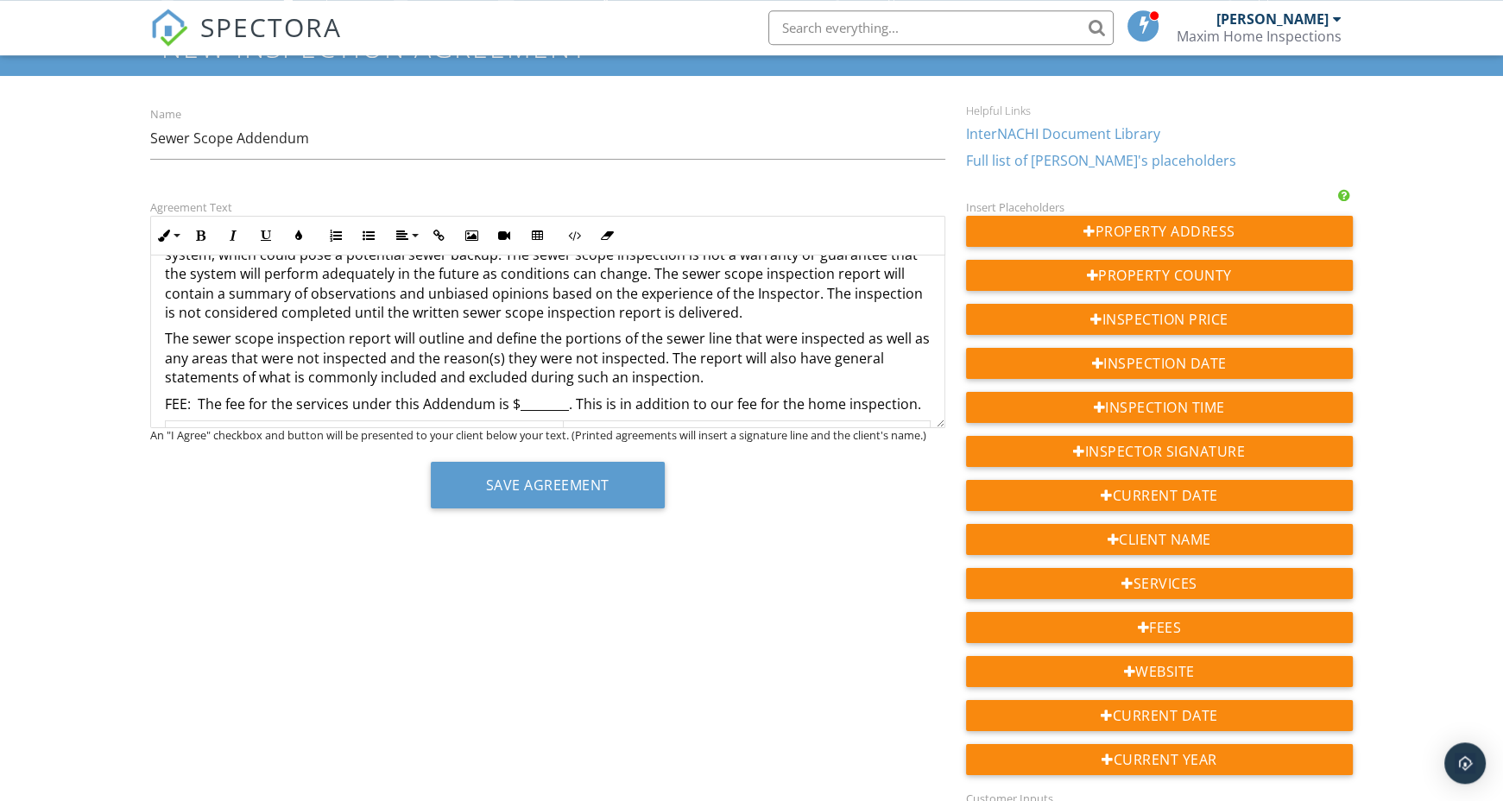
click at [540, 405] on p "FEE: The fee for the services under this Addendum is $________. This is in addi…" at bounding box center [548, 403] width 766 height 19
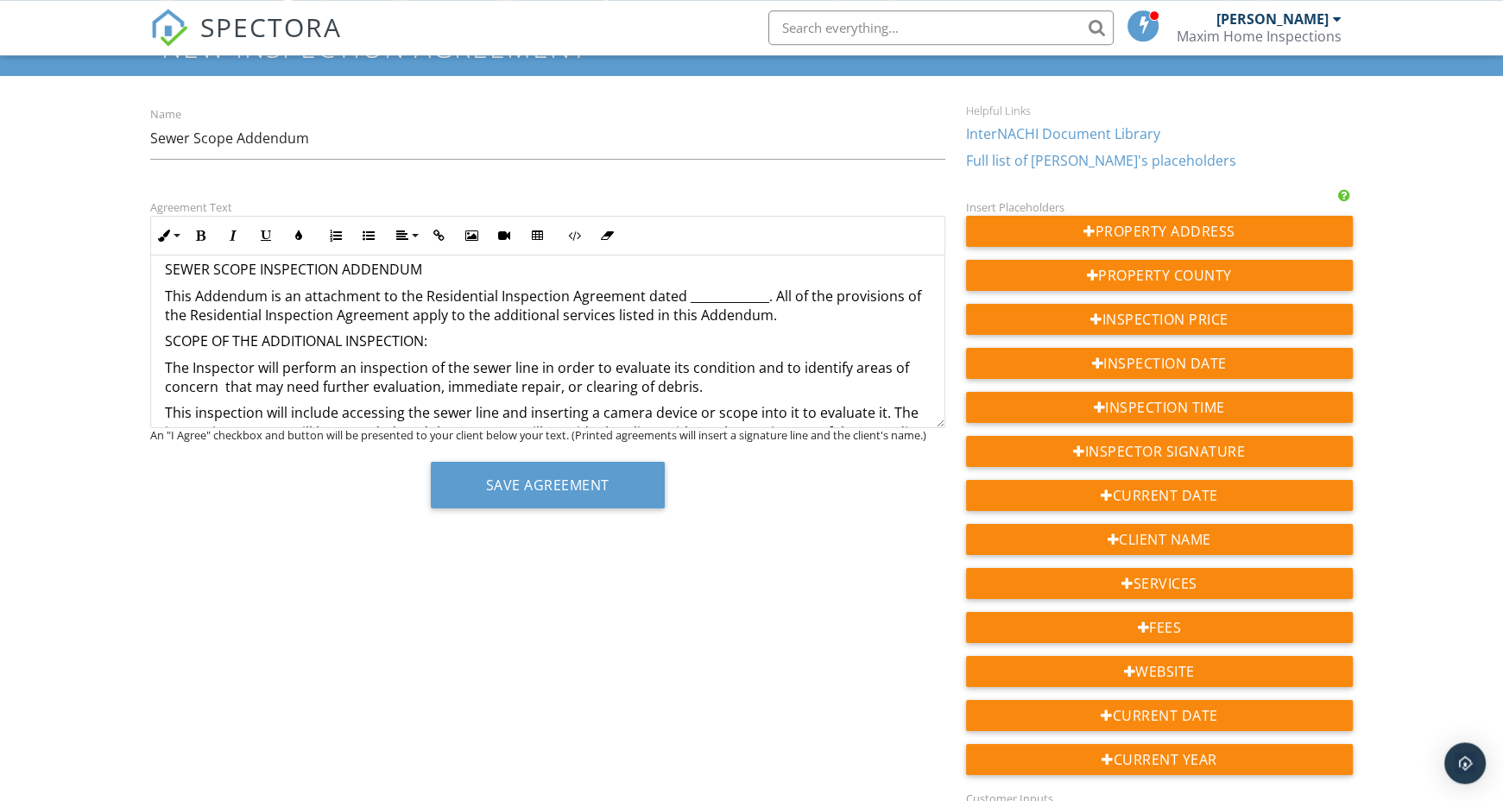
scroll to position [16, 0]
click at [727, 299] on p "This Addendum is an attachment to the Residential Inspection Agreement dated __…" at bounding box center [548, 306] width 766 height 39
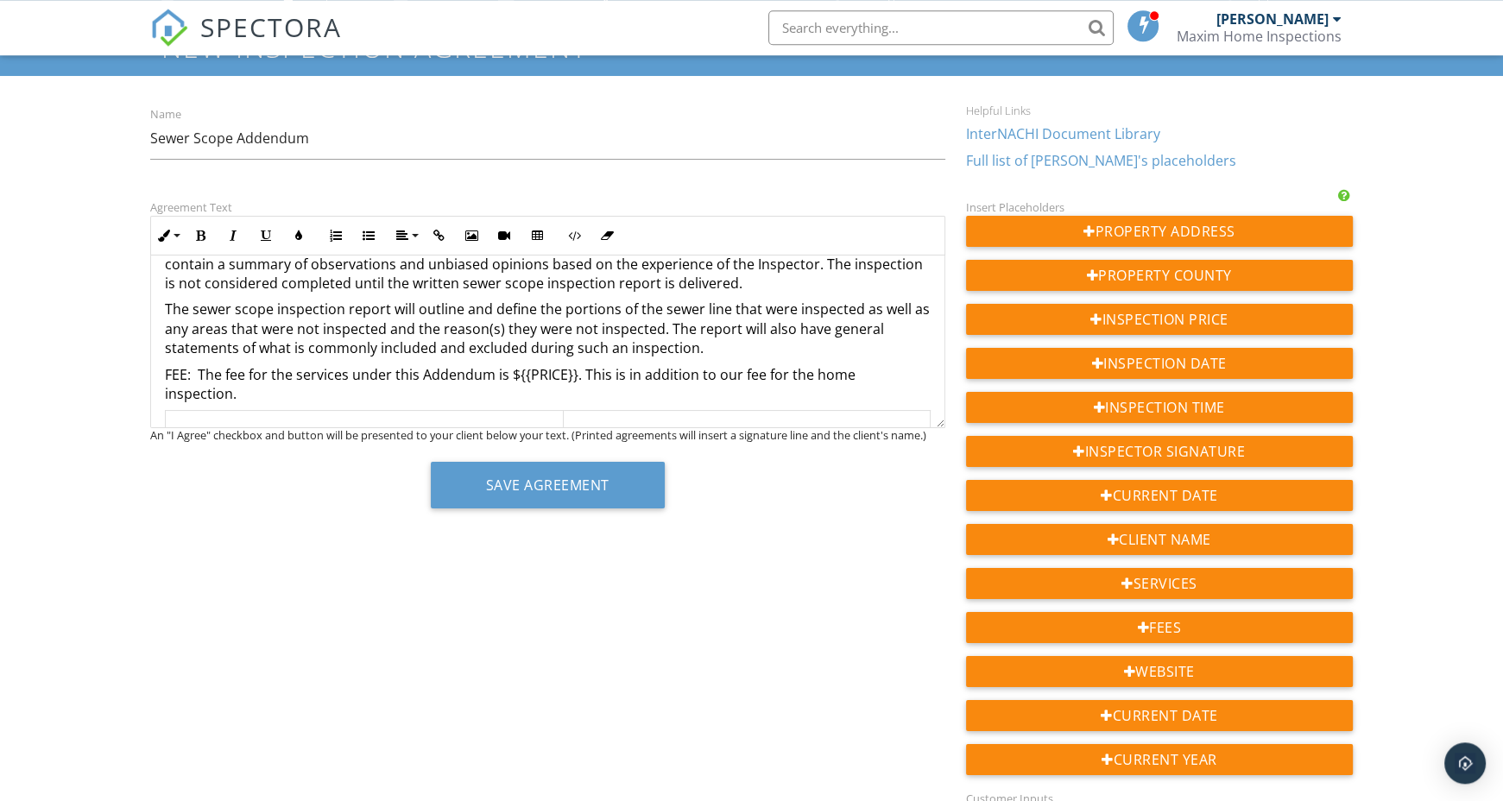
scroll to position [402, 0]
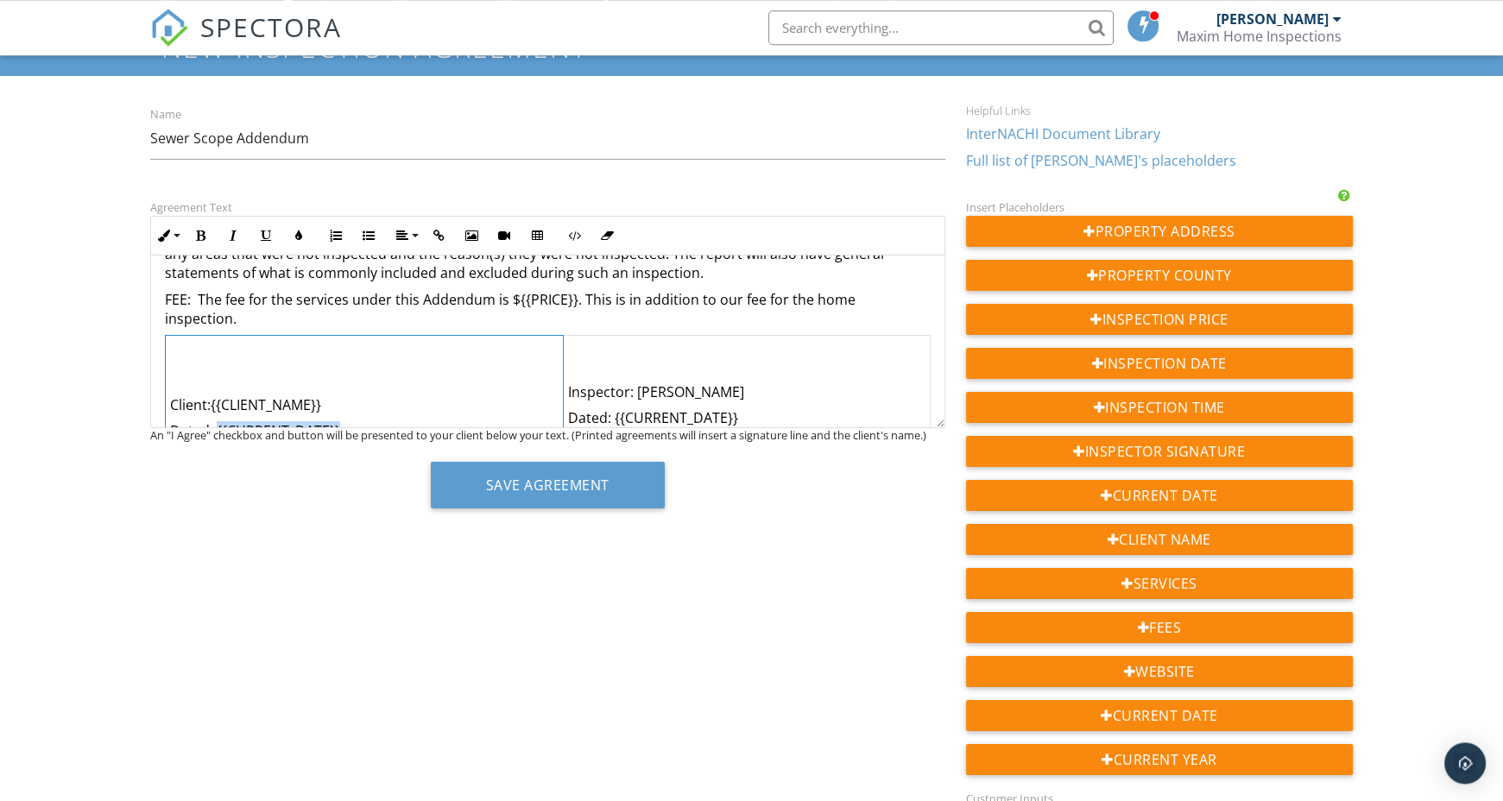
drag, startPoint x: 356, startPoint y: 411, endPoint x: 215, endPoint y: 400, distance: 141.9
click at [215, 421] on p "Dated: {{CURRENT_DATE}}" at bounding box center [364, 430] width 388 height 19
click at [217, 421] on p "Dated: {{CURRENT_DATE}}" at bounding box center [364, 430] width 388 height 19
copy p "{{CURRENT_DATE}}"
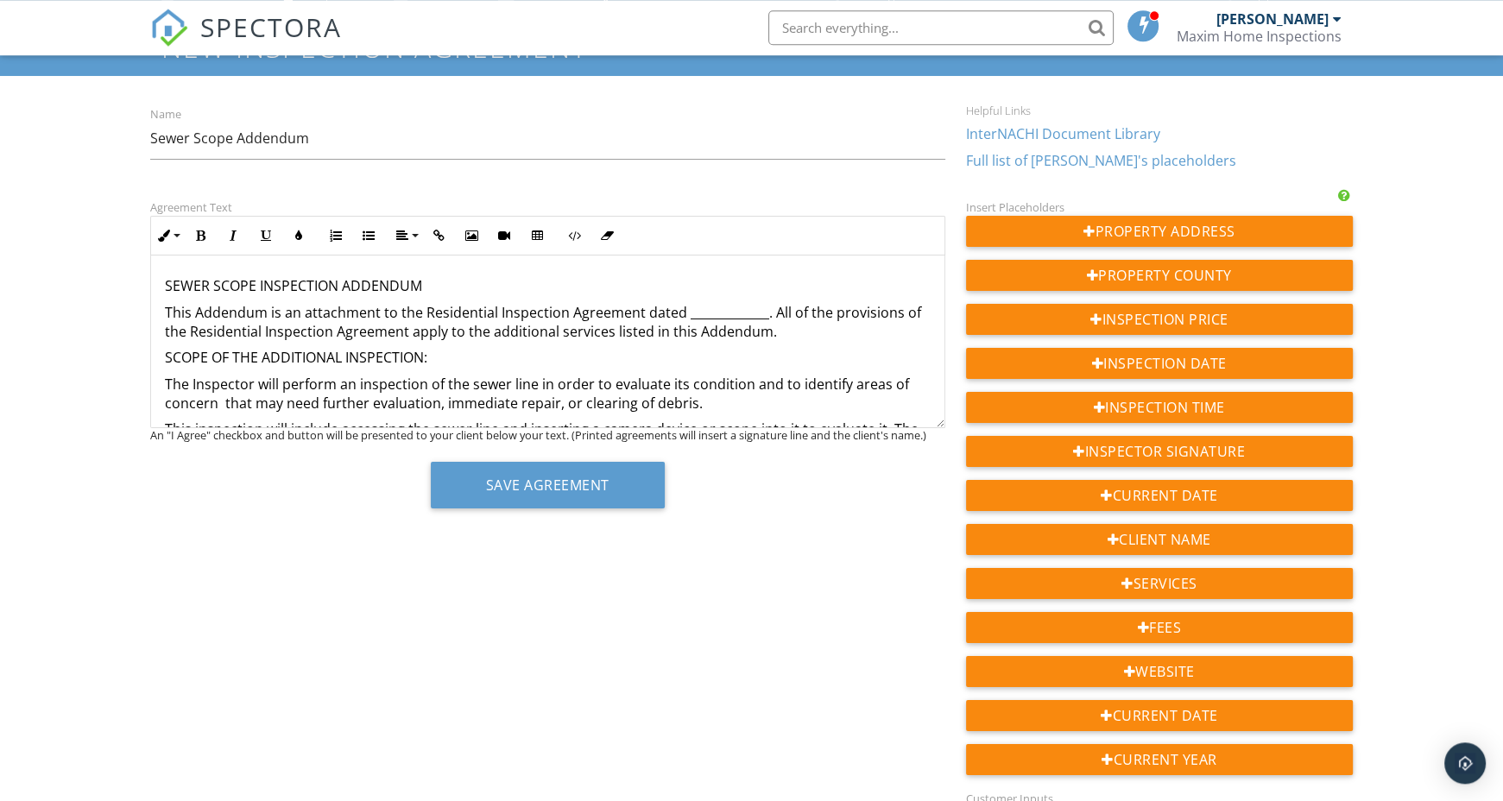
scroll to position [0, 0]
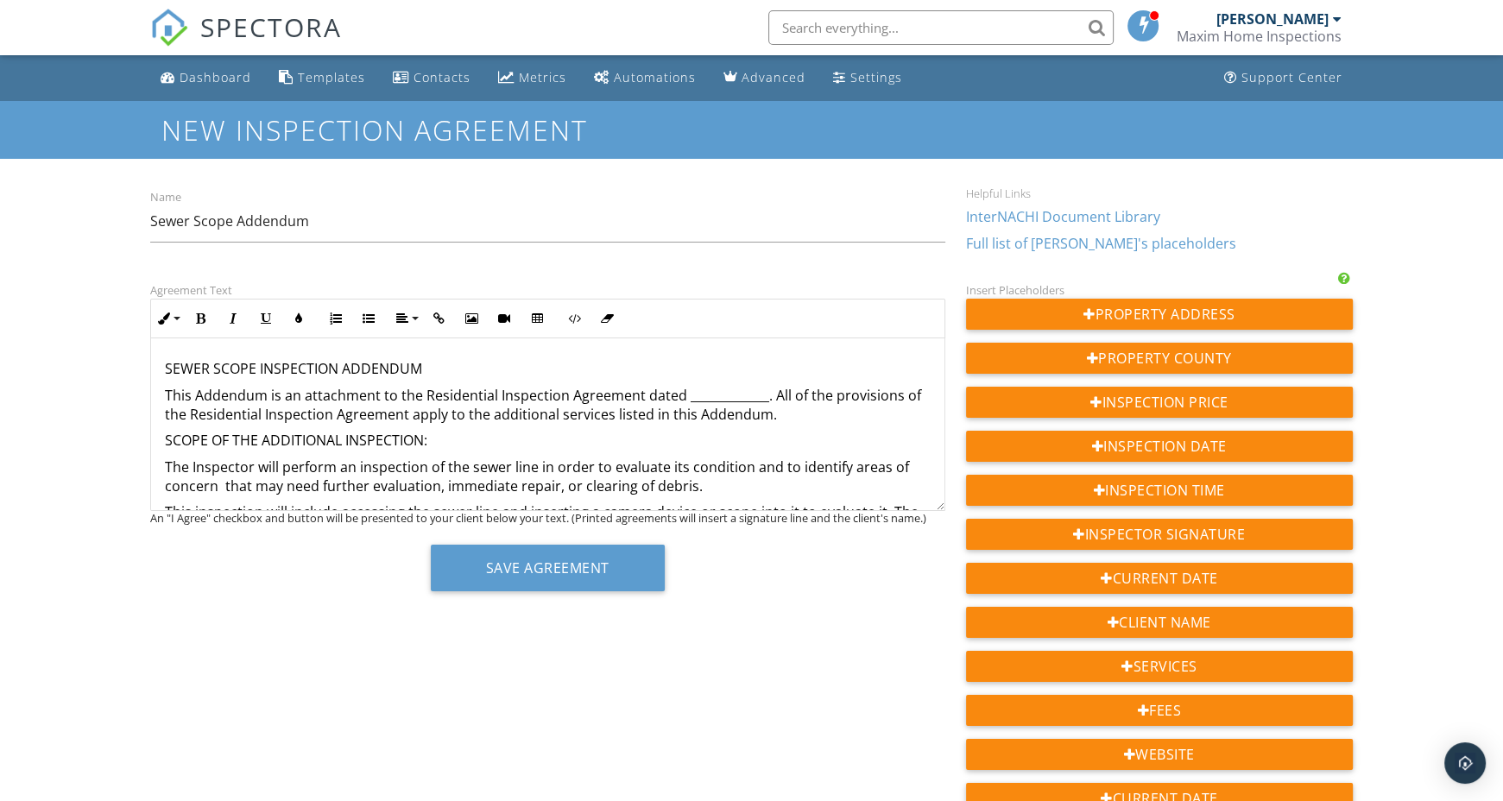
click at [703, 393] on p "This Addendum is an attachment to the Residential Inspection Agreement dated __…" at bounding box center [548, 405] width 766 height 39
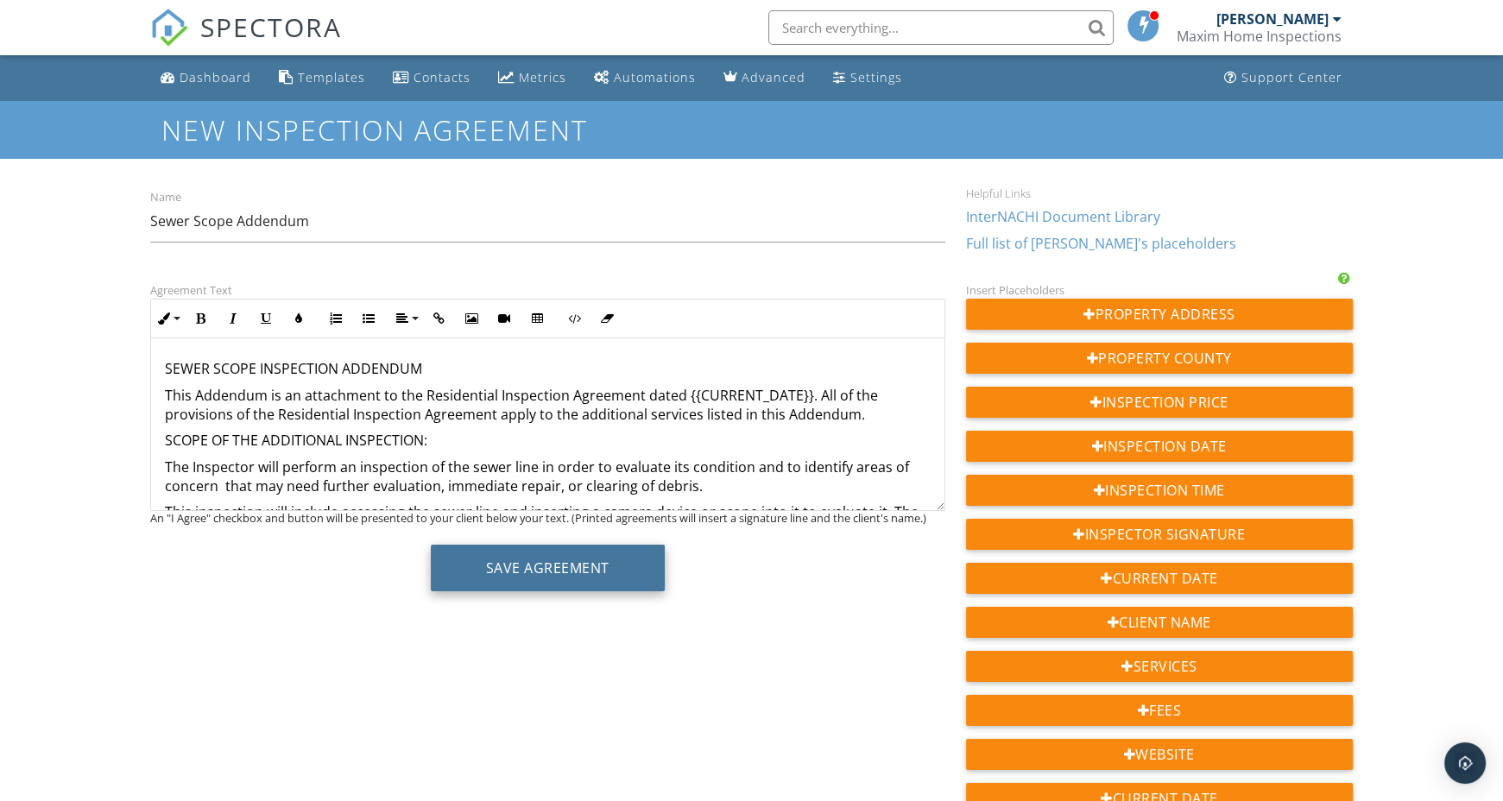
click at [609, 558] on button "Save Agreement" at bounding box center [548, 568] width 234 height 47
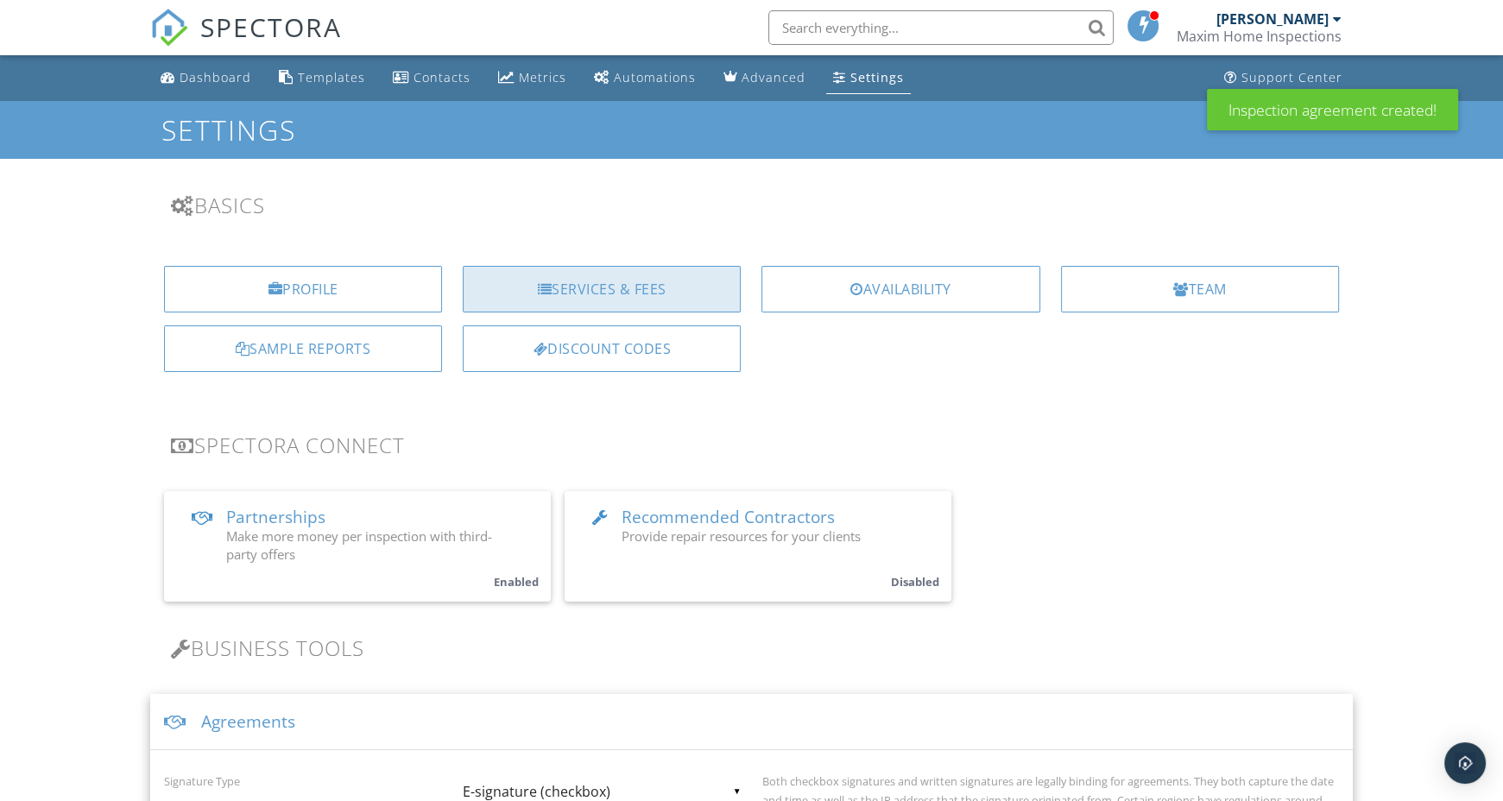
click at [609, 293] on div "Services & Fees" at bounding box center [602, 289] width 278 height 47
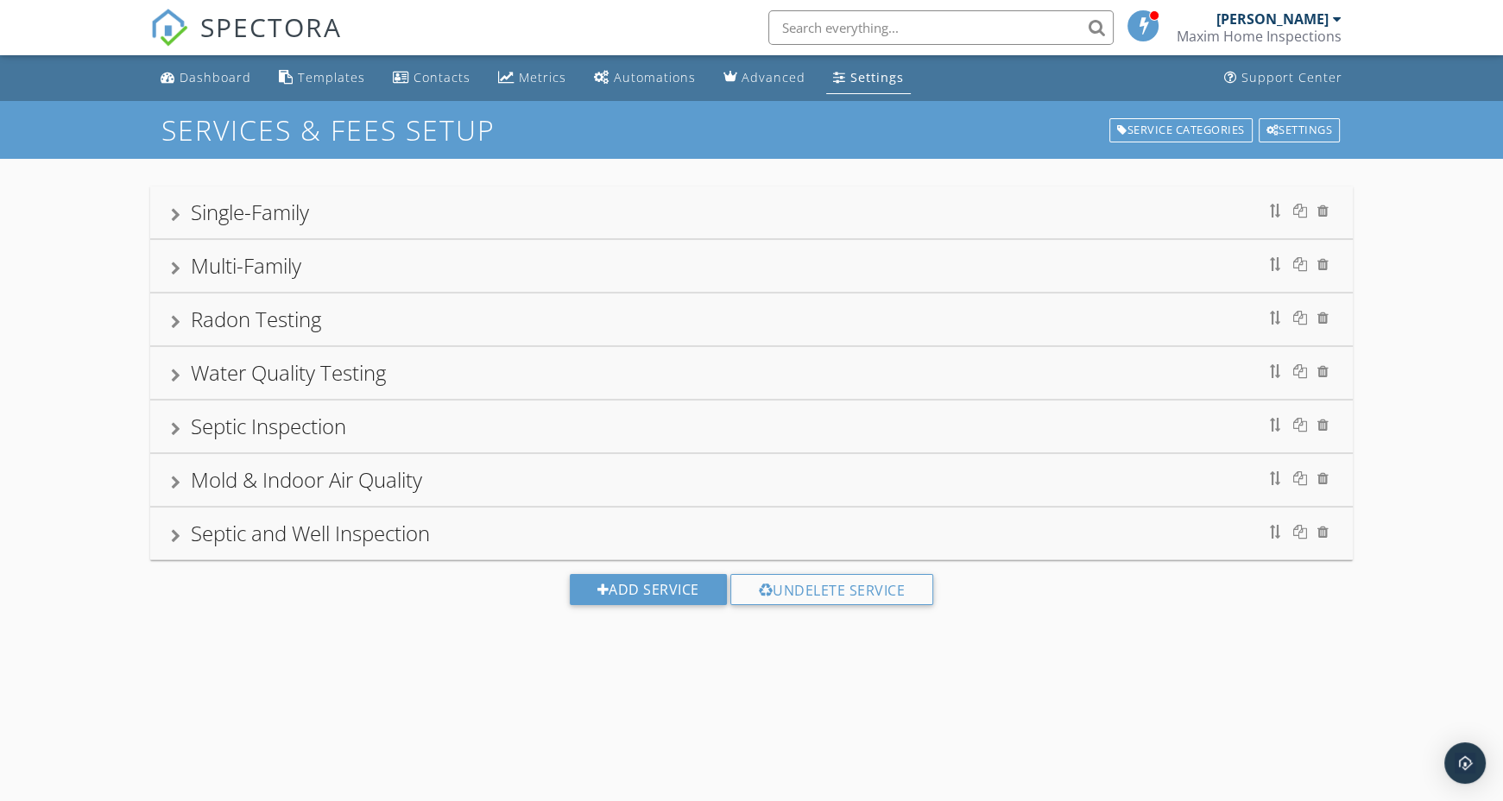
click at [177, 218] on div at bounding box center [175, 215] width 9 height 14
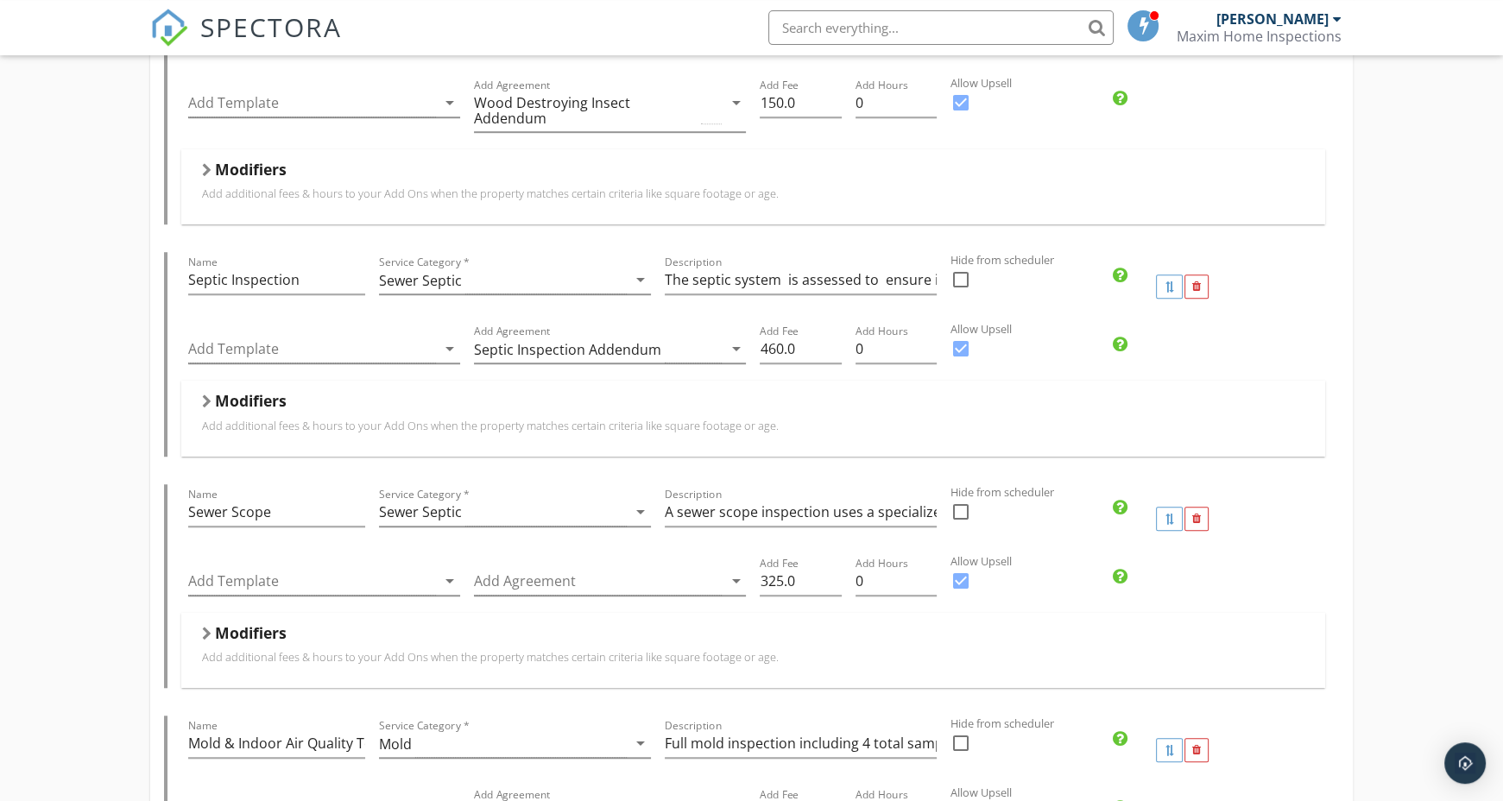
scroll to position [1395, 0]
click at [562, 577] on div at bounding box center [598, 578] width 248 height 28
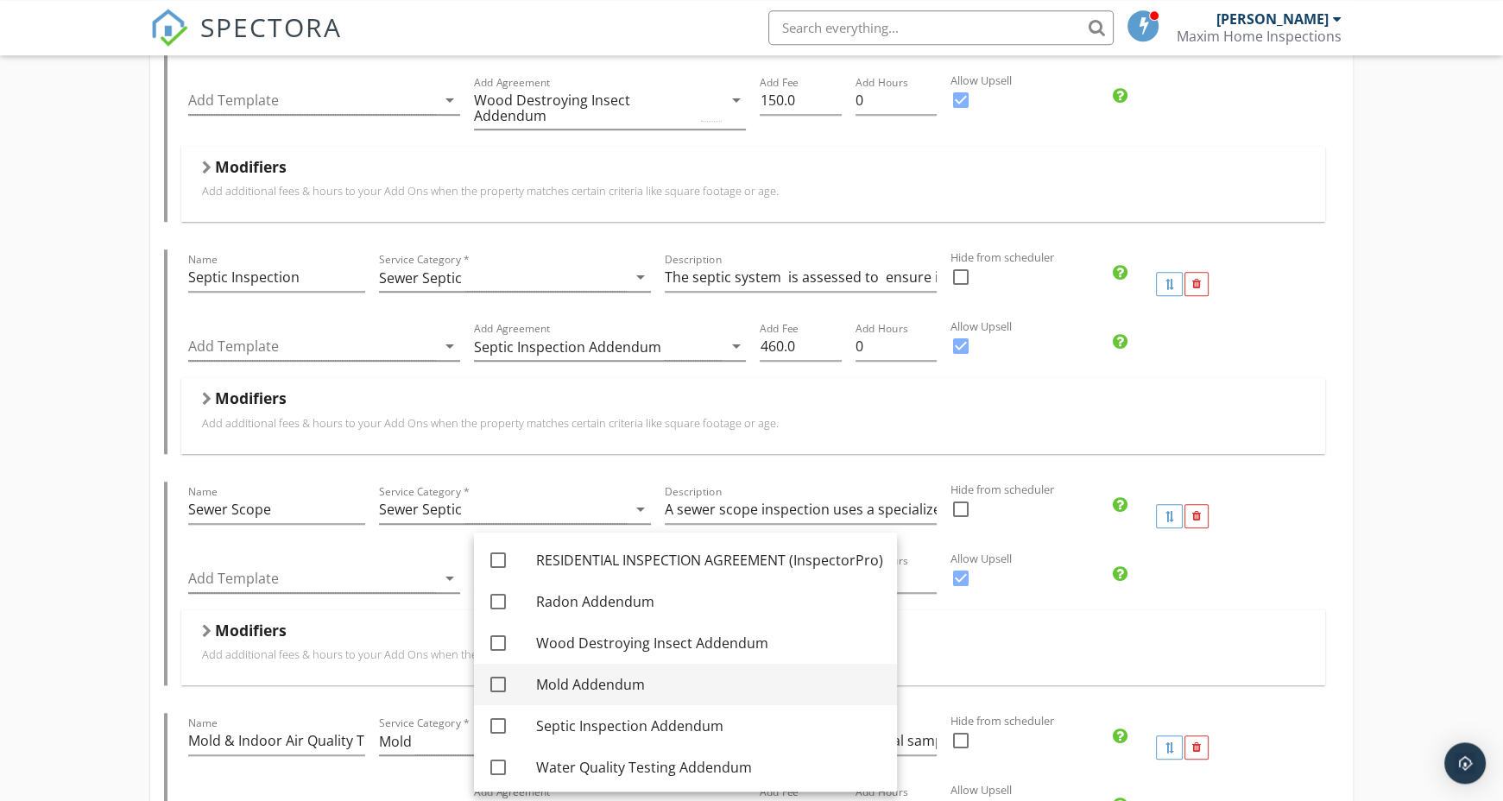
scroll to position [86, 0]
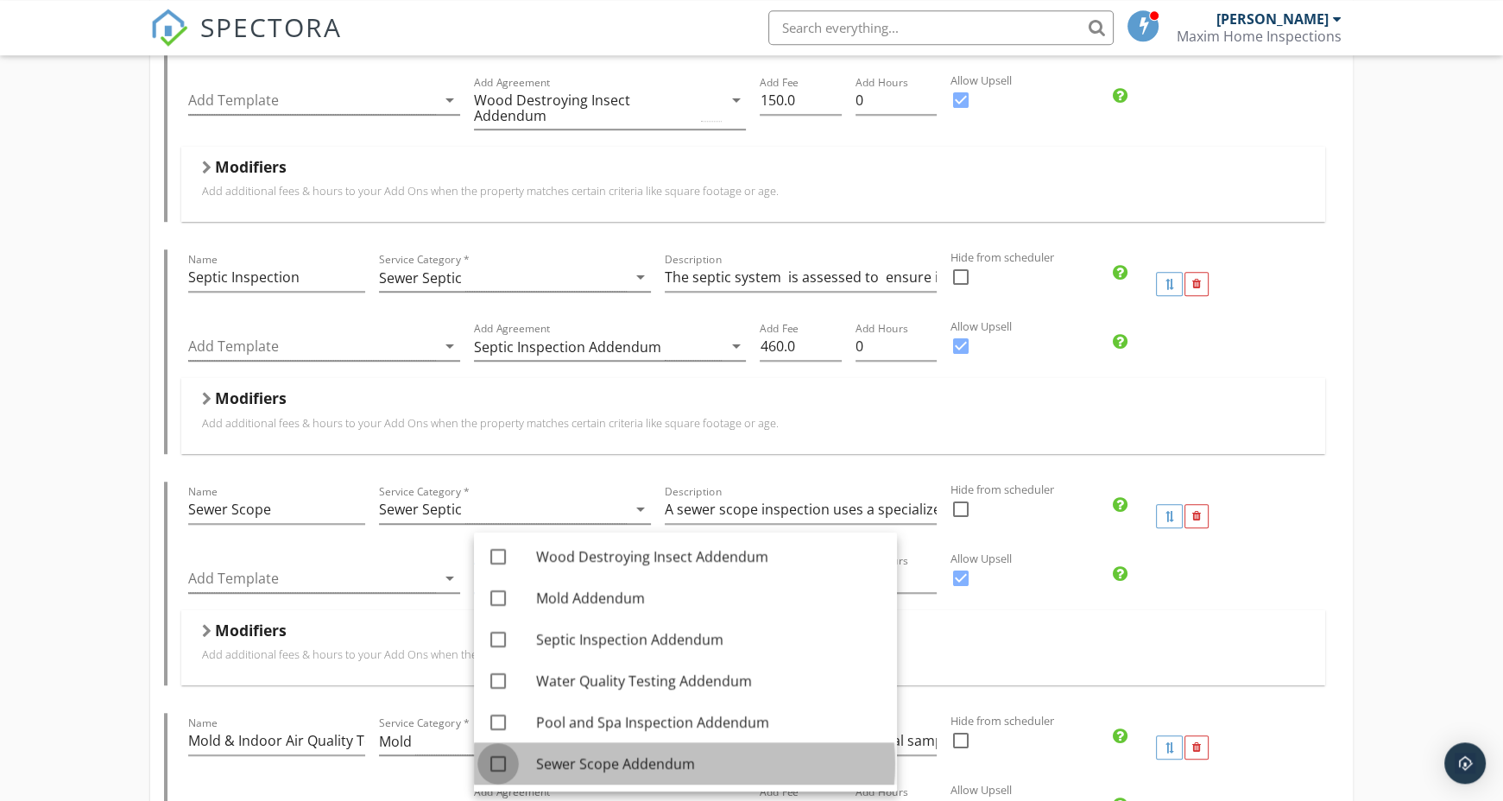
click at [492, 759] on div at bounding box center [497, 763] width 29 height 29
checkbox input "true"
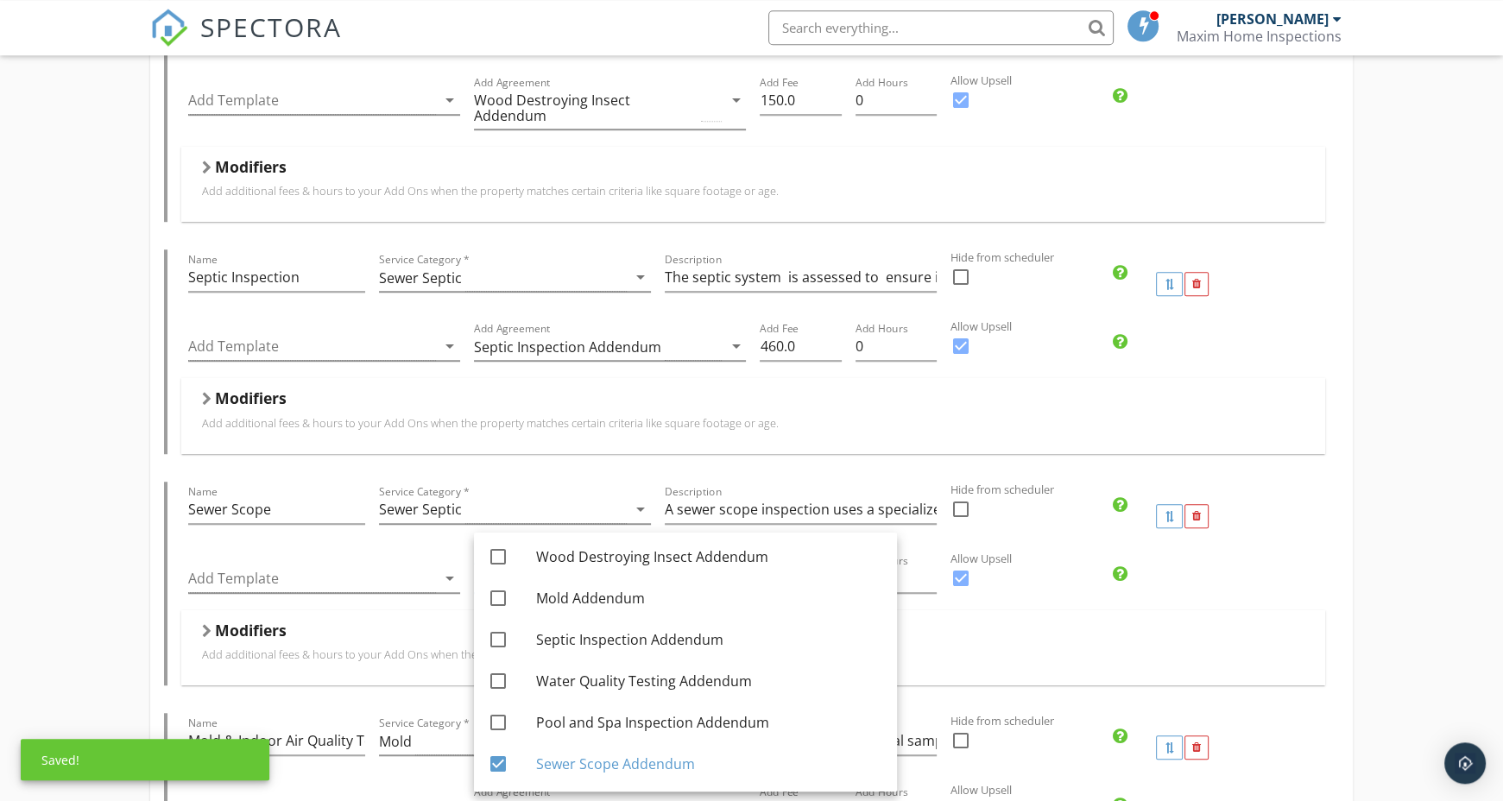
click at [107, 684] on div "Single-Family Name Single-Family Service Category * Residential arrow_drop_down…" at bounding box center [751, 373] width 1503 height 3219
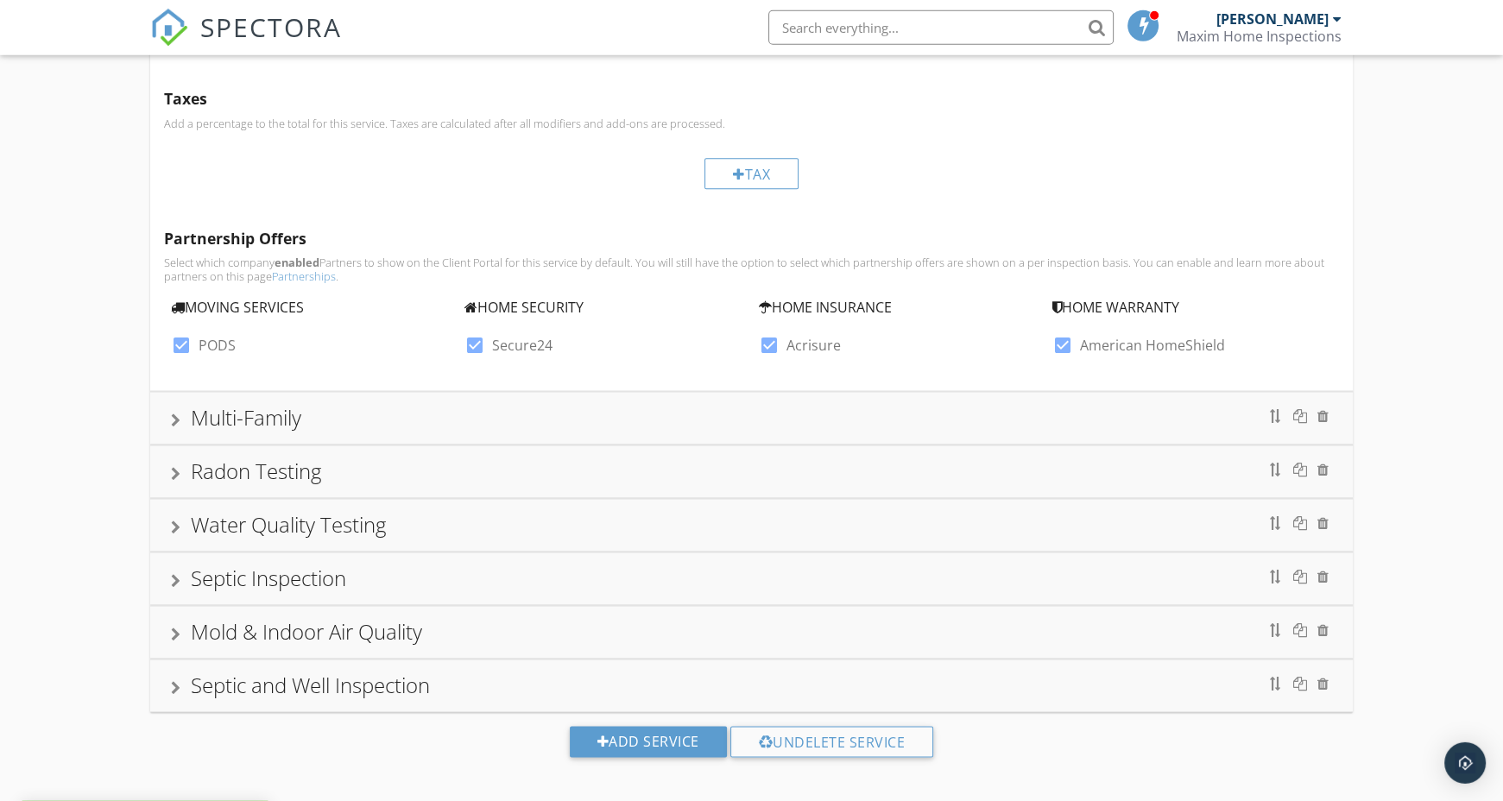
scroll to position [2572, 0]
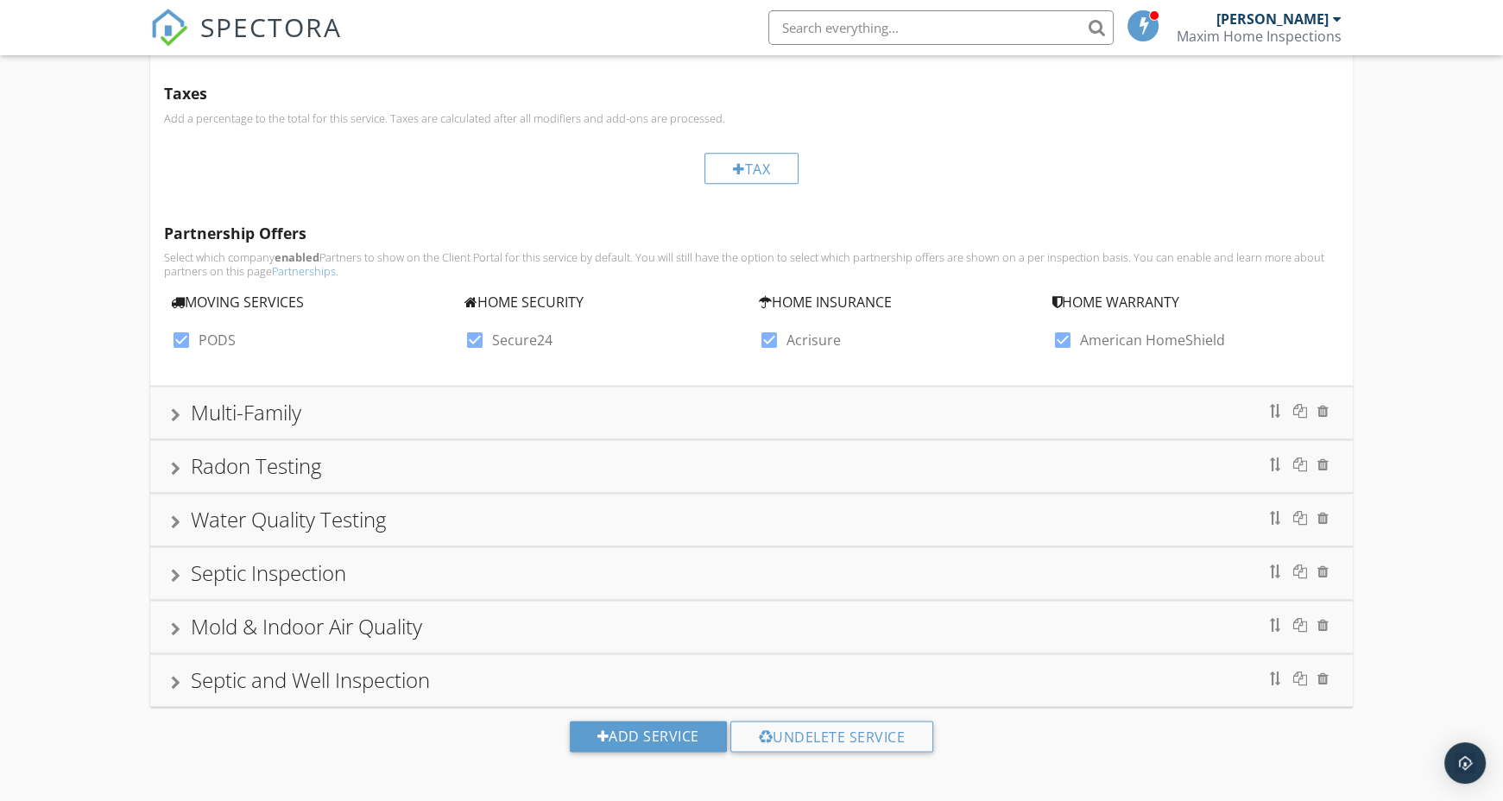
click at [171, 411] on div "Multi-Family" at bounding box center [751, 413] width 1202 height 52
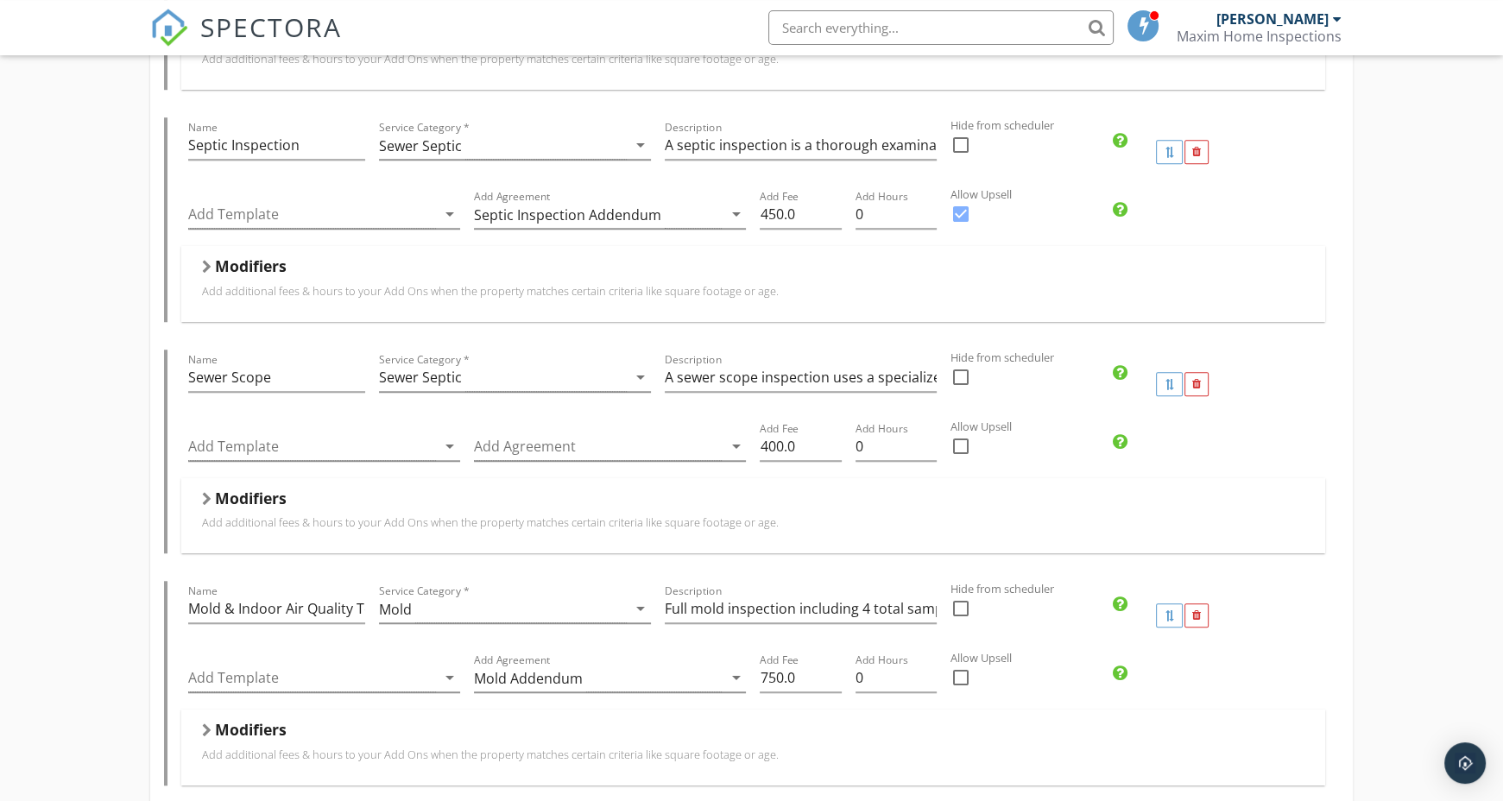
scroll to position [1581, 0]
click at [595, 453] on div at bounding box center [598, 446] width 248 height 28
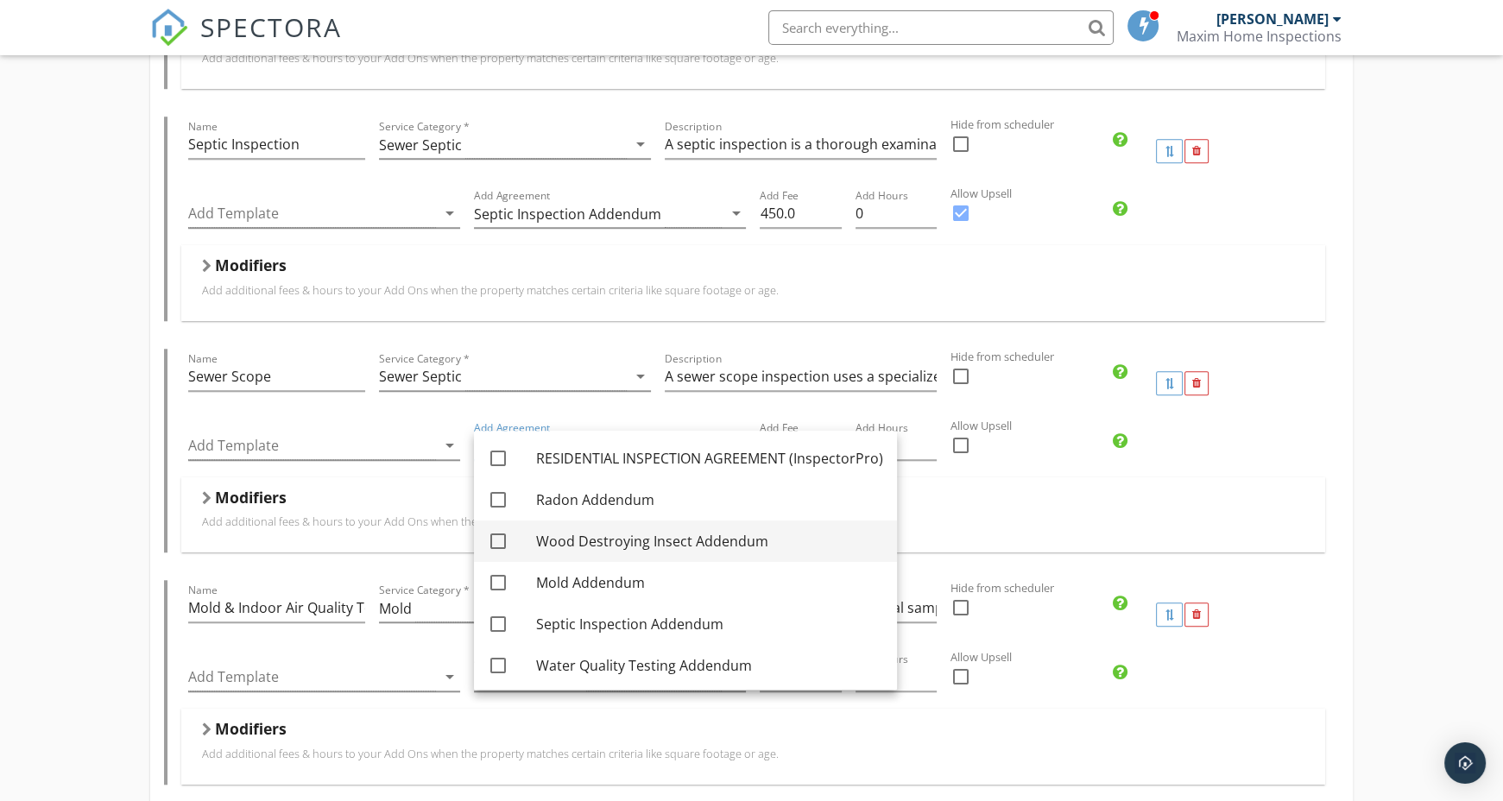
scroll to position [86, 0]
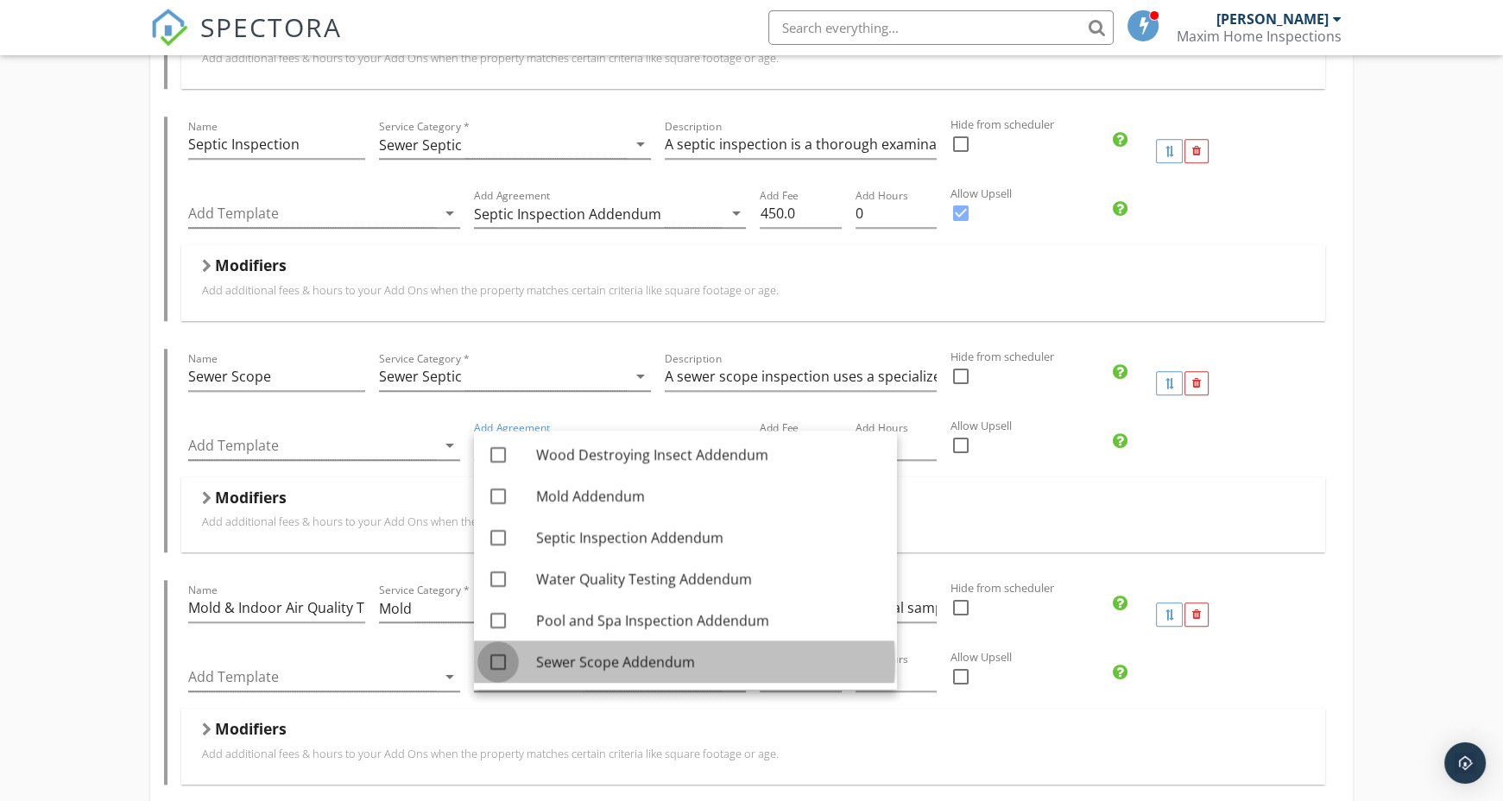
click at [499, 663] on div at bounding box center [497, 661] width 29 height 29
checkbox input "true"
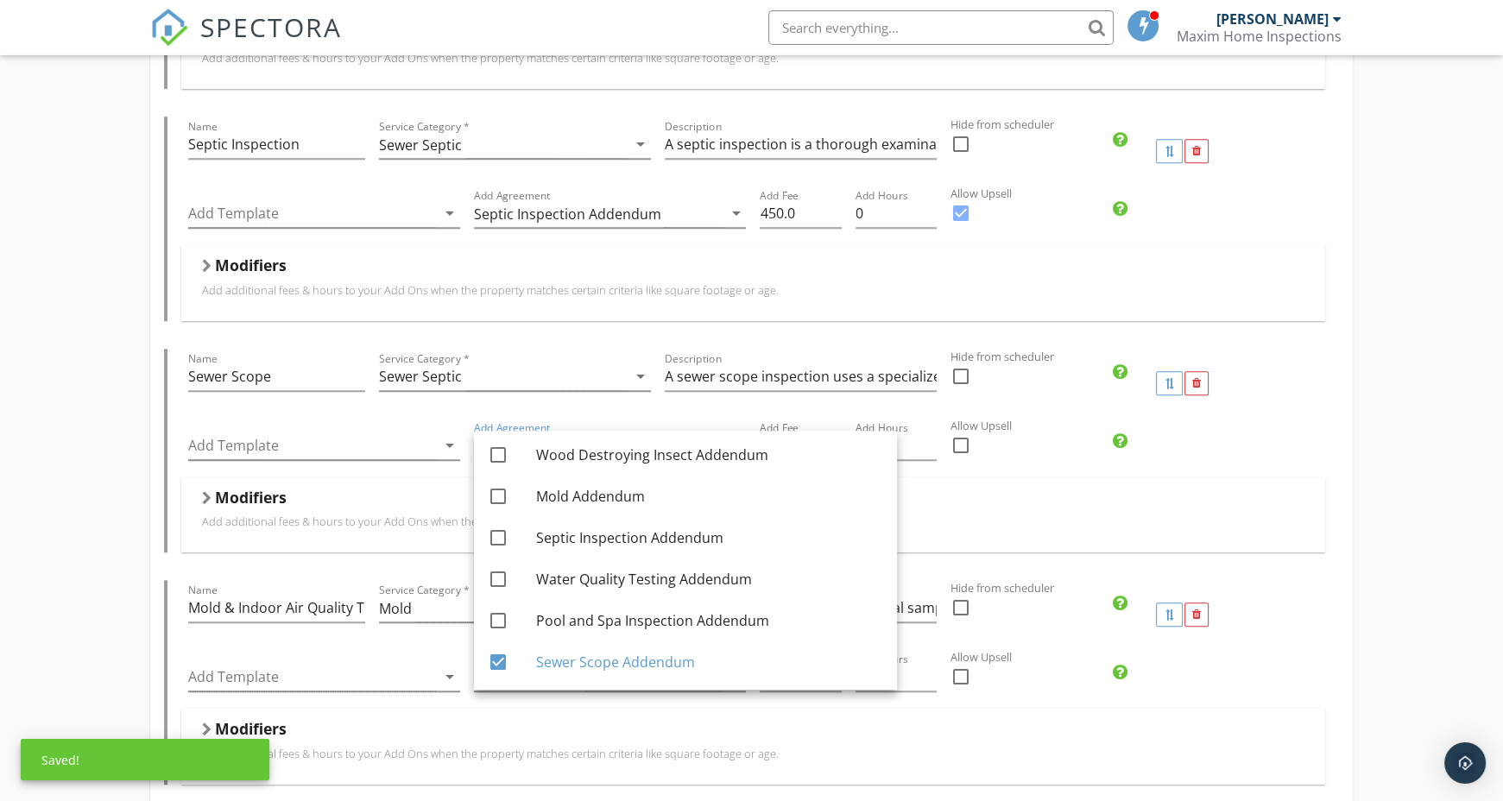
click at [85, 612] on div "Single-Family Name Single-Family Service Category * Residential arrow_drop_down…" at bounding box center [751, 71] width 1503 height 2987
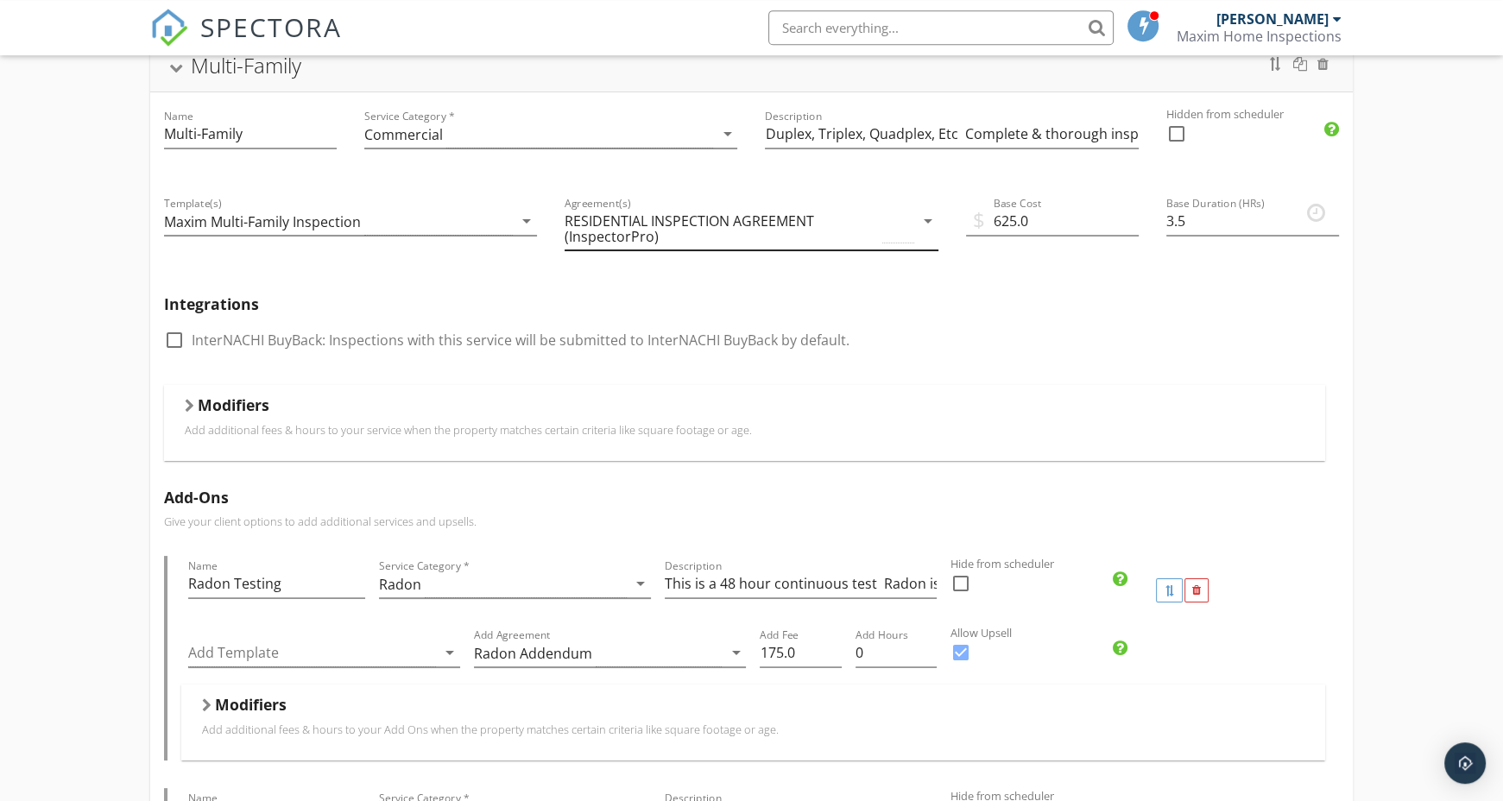
scroll to position [0, 0]
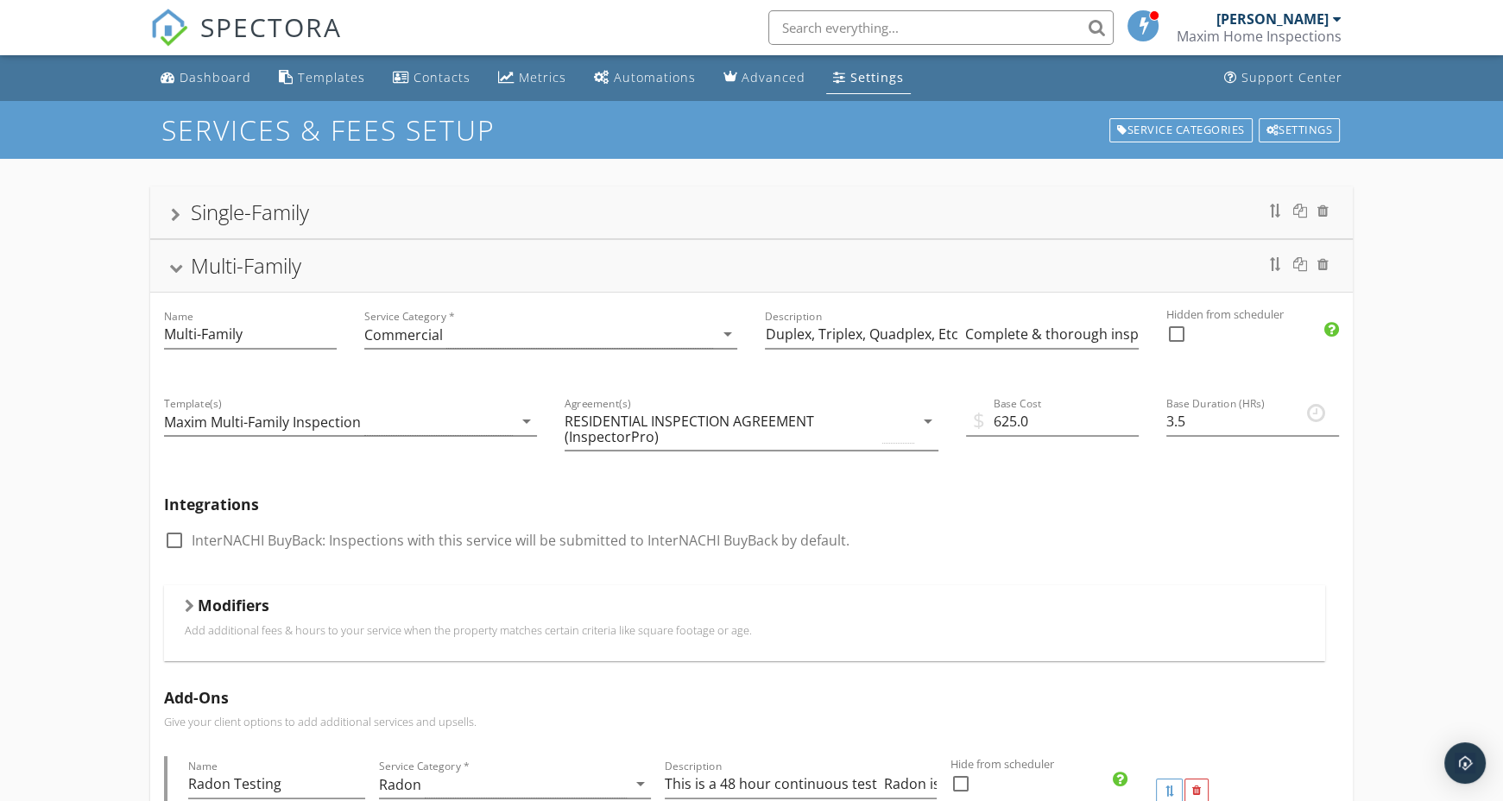
click at [856, 83] on div "Settings" at bounding box center [877, 77] width 54 height 16
